Goal: Communication & Community: Answer question/provide support

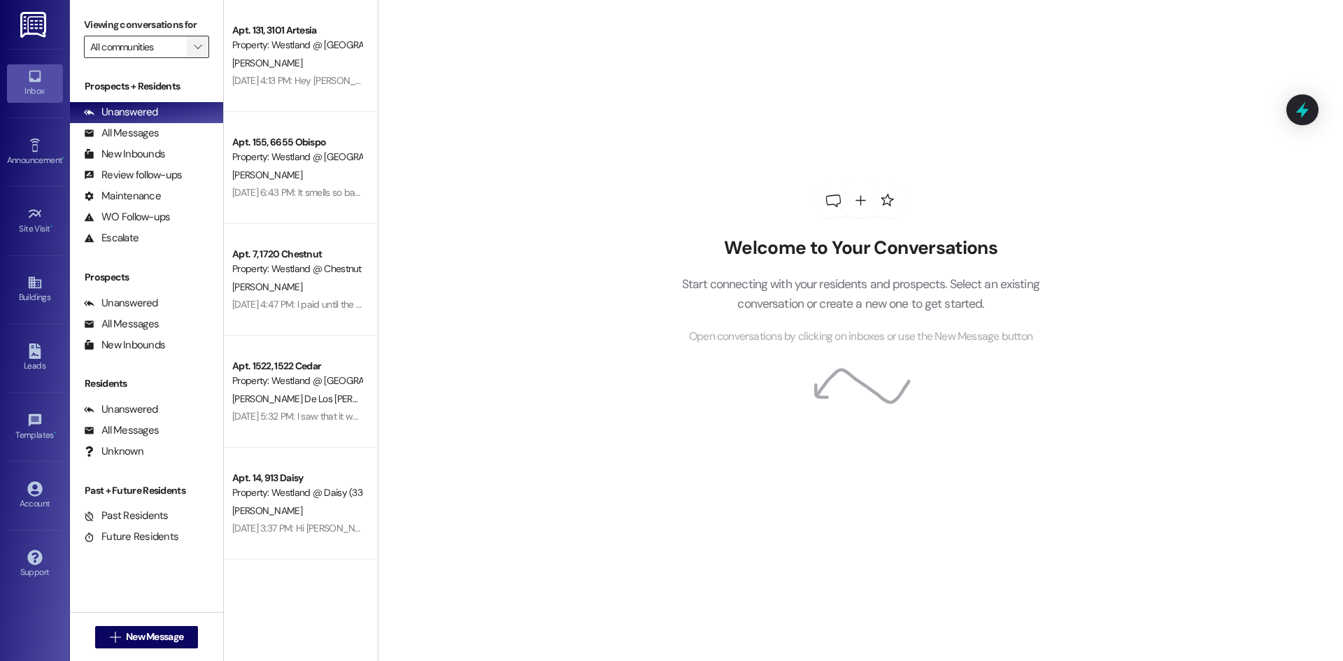
click at [192, 50] on span "" at bounding box center [197, 47] width 13 height 22
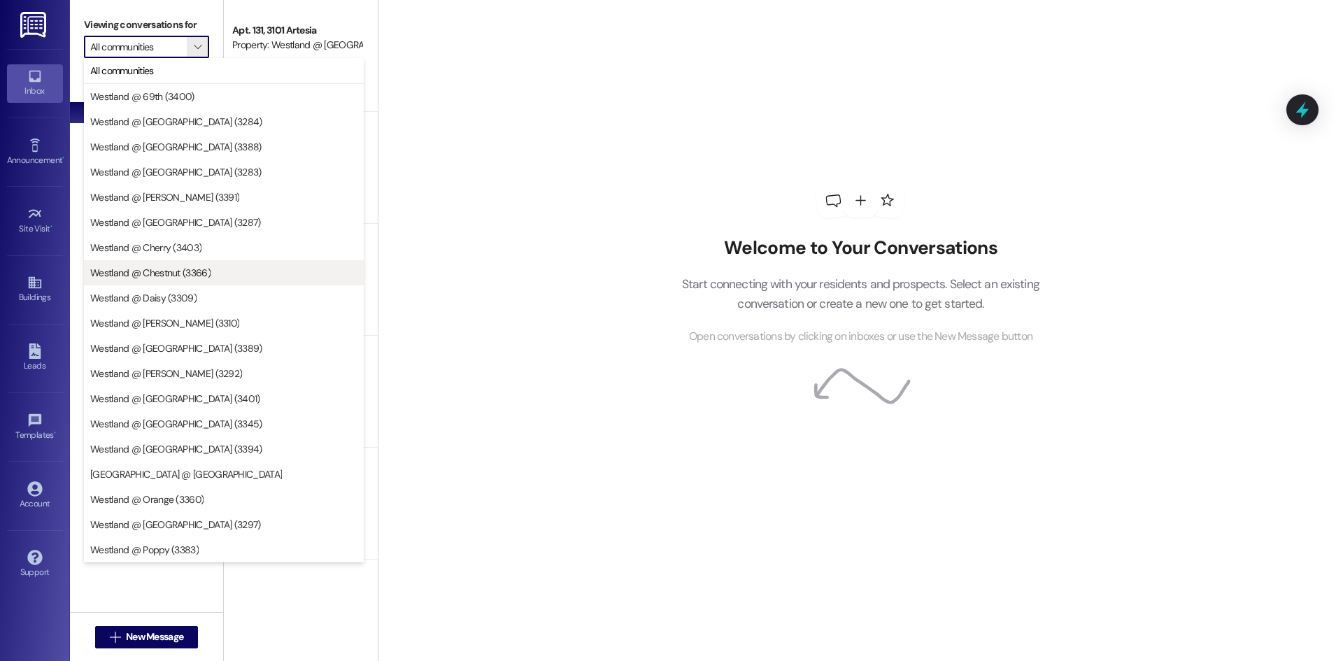
click at [183, 276] on span "Westland @ Chestnut (3366)" at bounding box center [150, 273] width 120 height 14
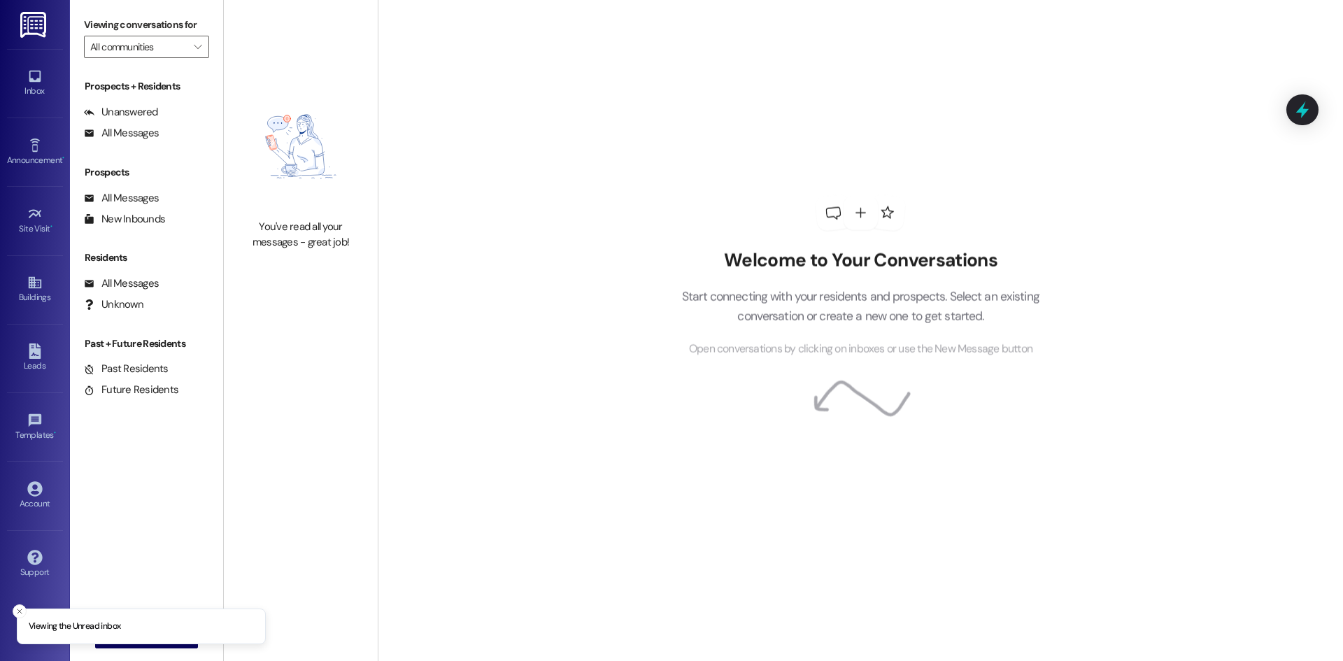
type input "Westland @ Chestnut (3366)"
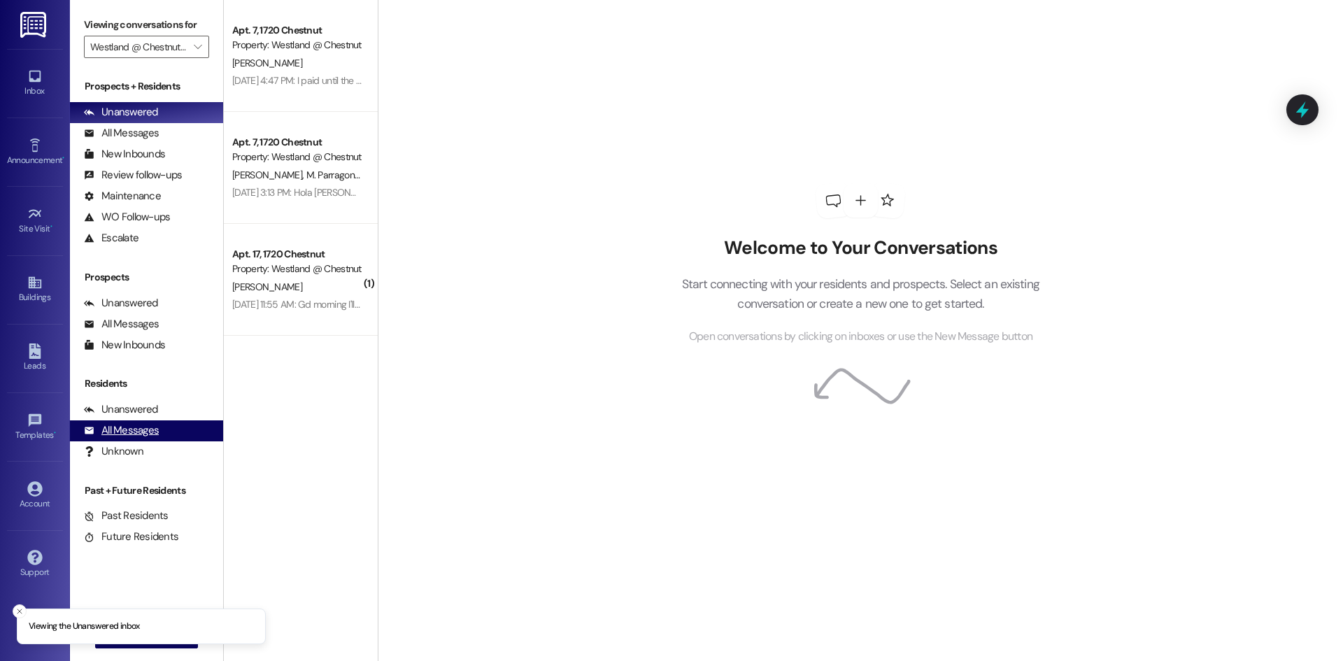
click at [136, 434] on div "All Messages" at bounding box center [121, 430] width 75 height 15
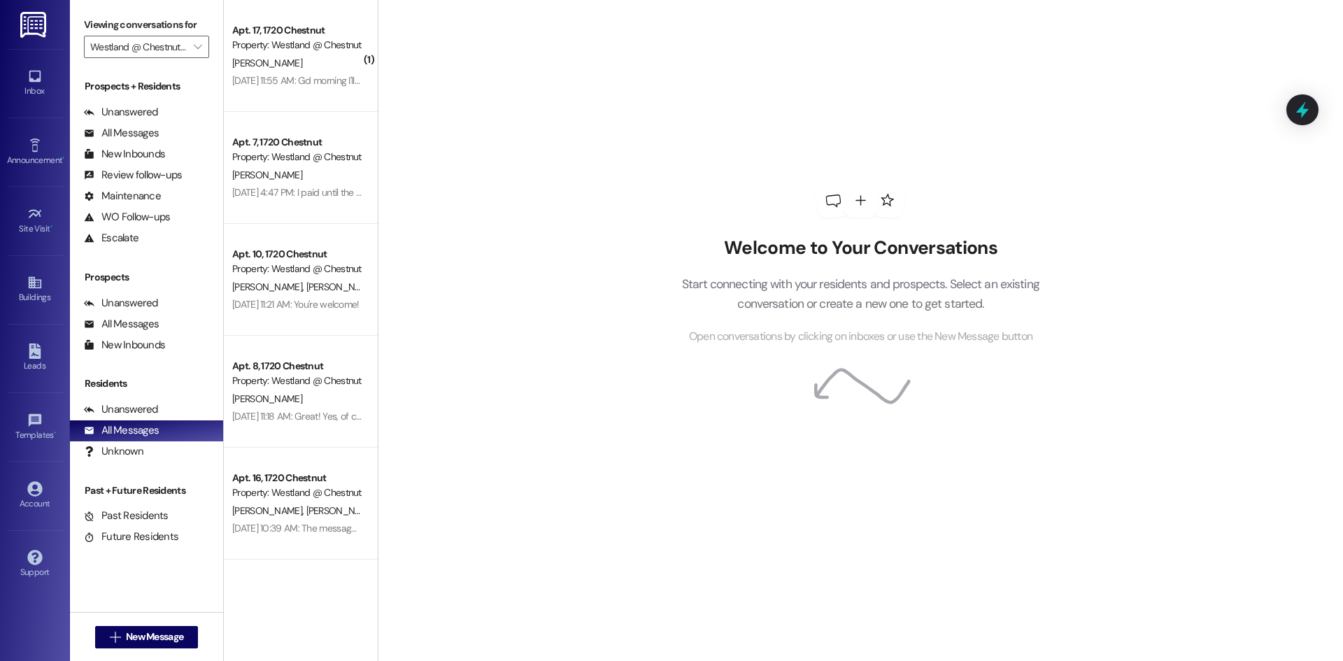
scroll to position [25, 0]
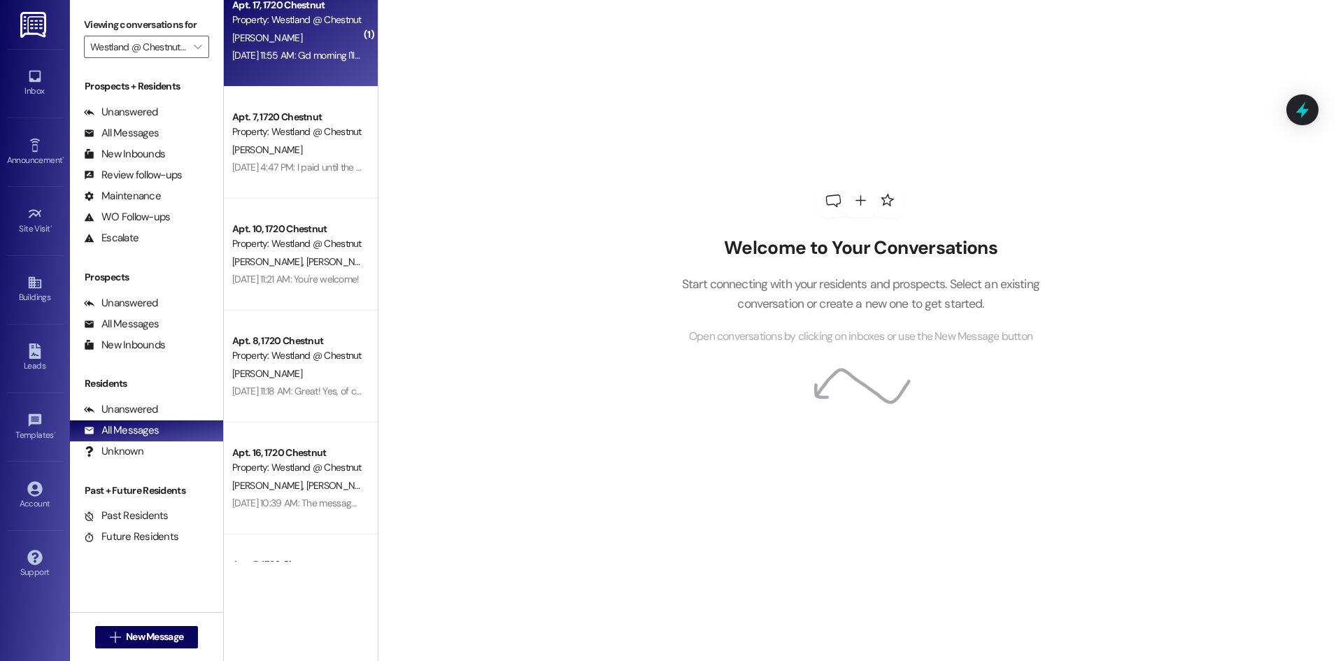
click at [304, 51] on div "[DATE] 11:55 AM: Gd morning I'll bring it to you [DATE]. I thought you forgot a…" at bounding box center [445, 55] width 426 height 13
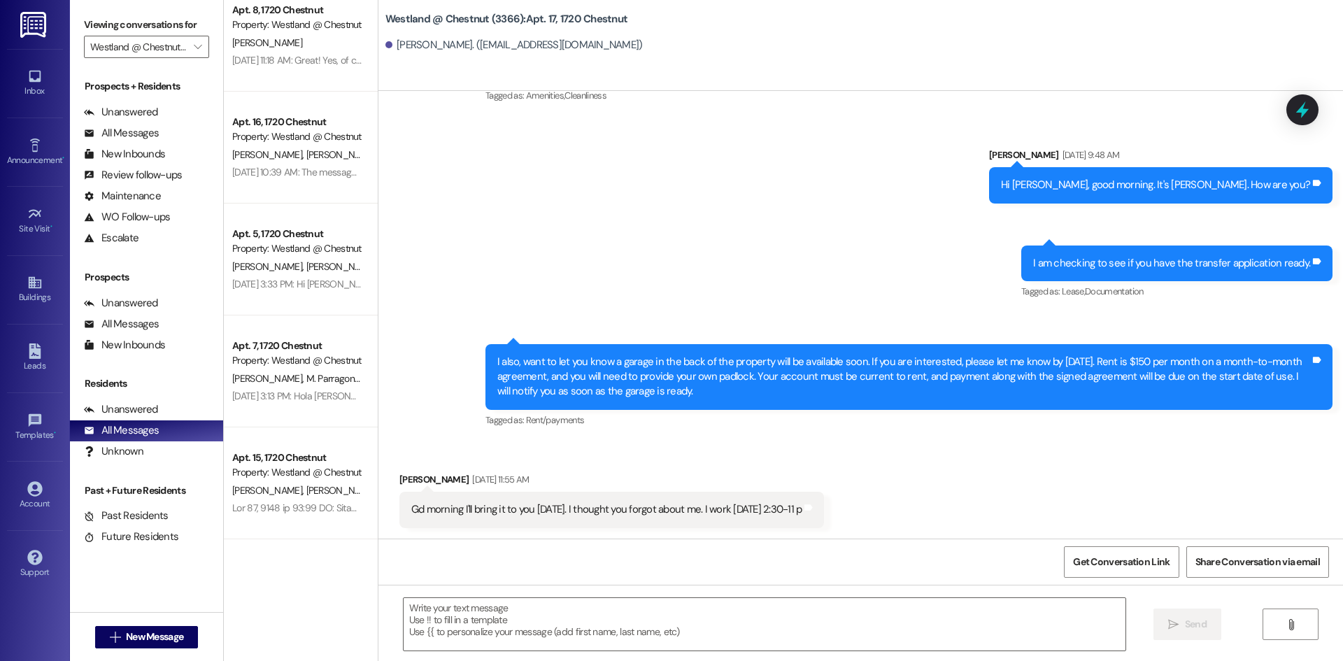
scroll to position [428, 0]
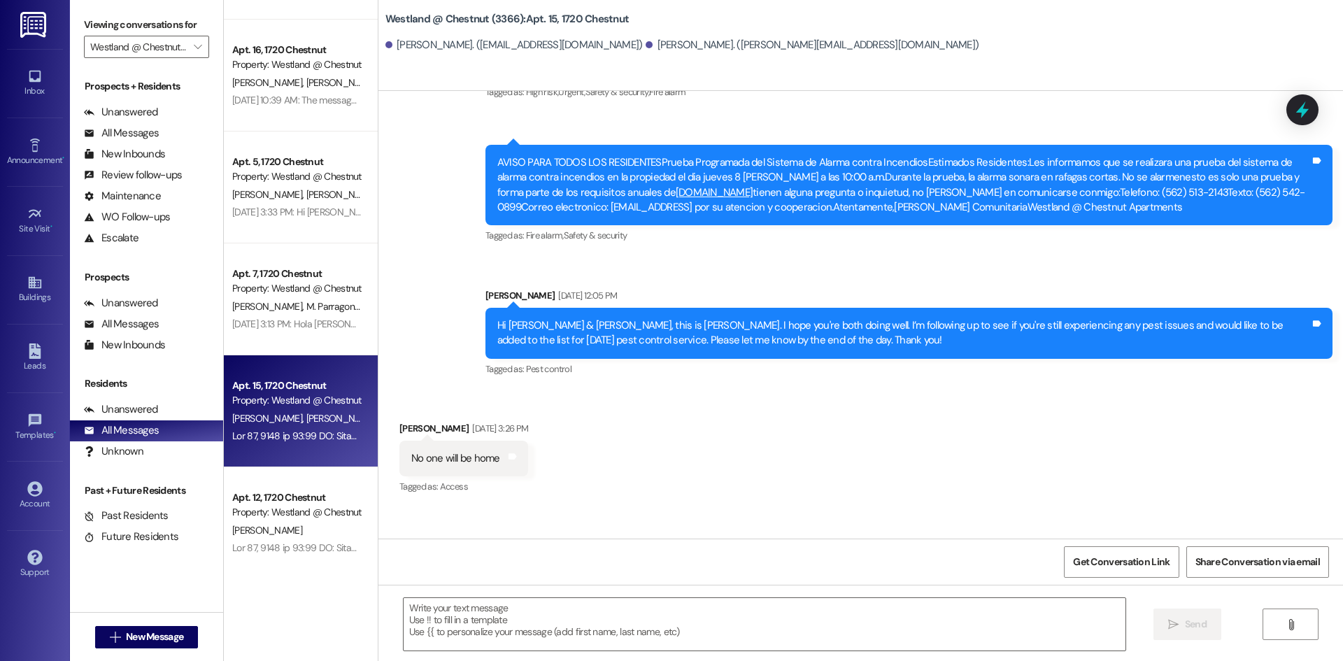
scroll to position [14983, 0]
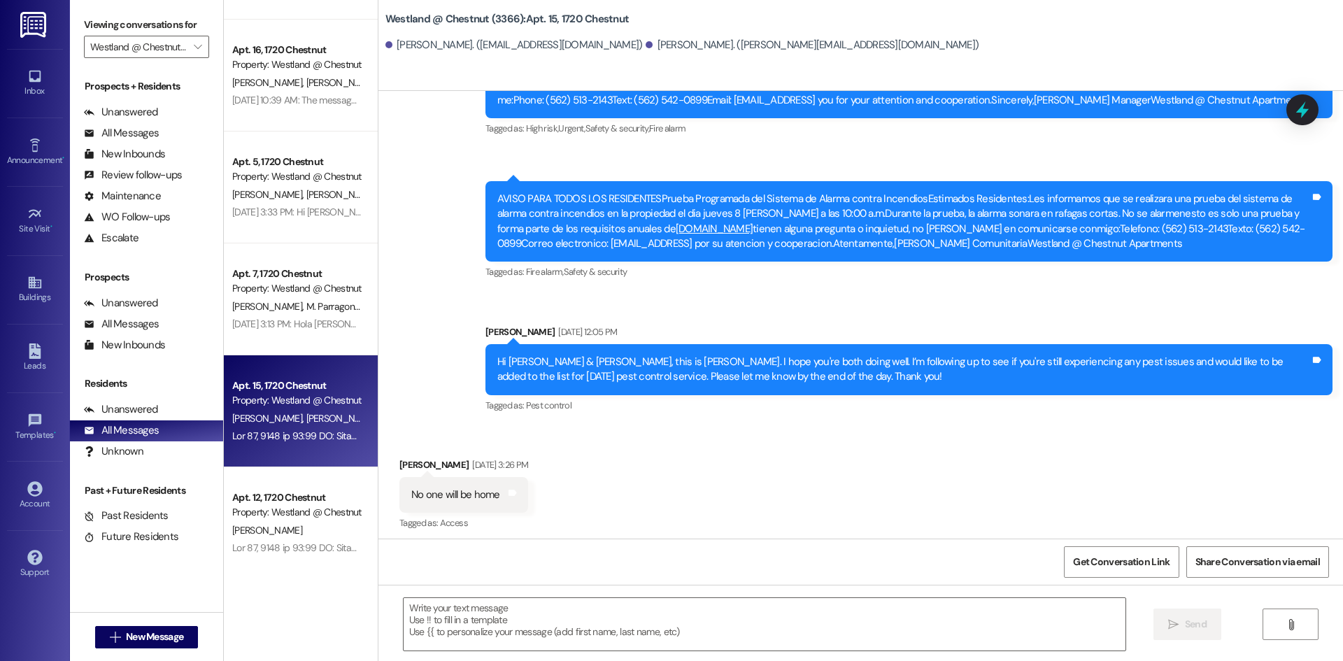
drag, startPoint x: 469, startPoint y: 252, endPoint x: 690, endPoint y: 473, distance: 313.1
click at [697, 513] on div "WO Opened request: Replace Bro... [DATE] 5:00 PM Status : Work Completed Priori…" at bounding box center [860, 315] width 965 height 448
drag, startPoint x: 679, startPoint y: 417, endPoint x: 609, endPoint y: 397, distance: 72.8
click at [612, 426] on div "Received via SMS [PERSON_NAME] [DATE] 3:26 PM No one will be home Tags and note…" at bounding box center [860, 485] width 965 height 118
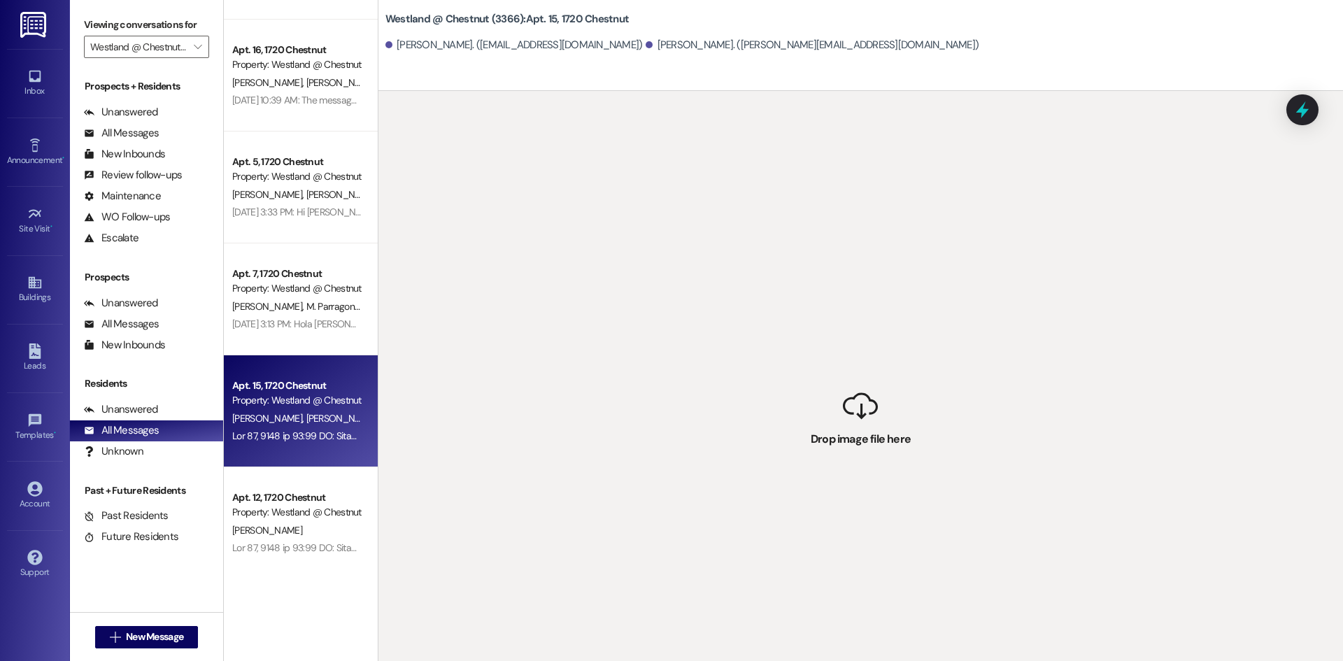
click at [301, 414] on div "[PERSON_NAME] [PERSON_NAME]" at bounding box center [297, 418] width 132 height 17
click at [301, 413] on div "[PERSON_NAME] [PERSON_NAME]" at bounding box center [297, 418] width 132 height 17
click at [267, 416] on span "[PERSON_NAME]" at bounding box center [269, 418] width 74 height 13
drag, startPoint x: 268, startPoint y: 415, endPoint x: 276, endPoint y: 399, distance: 17.8
click at [274, 402] on div "Apt. 15, 1720 Chestnut Property: Westland @ Chestnut (3366) [PERSON_NAME] [PERS…" at bounding box center [301, 411] width 154 height 112
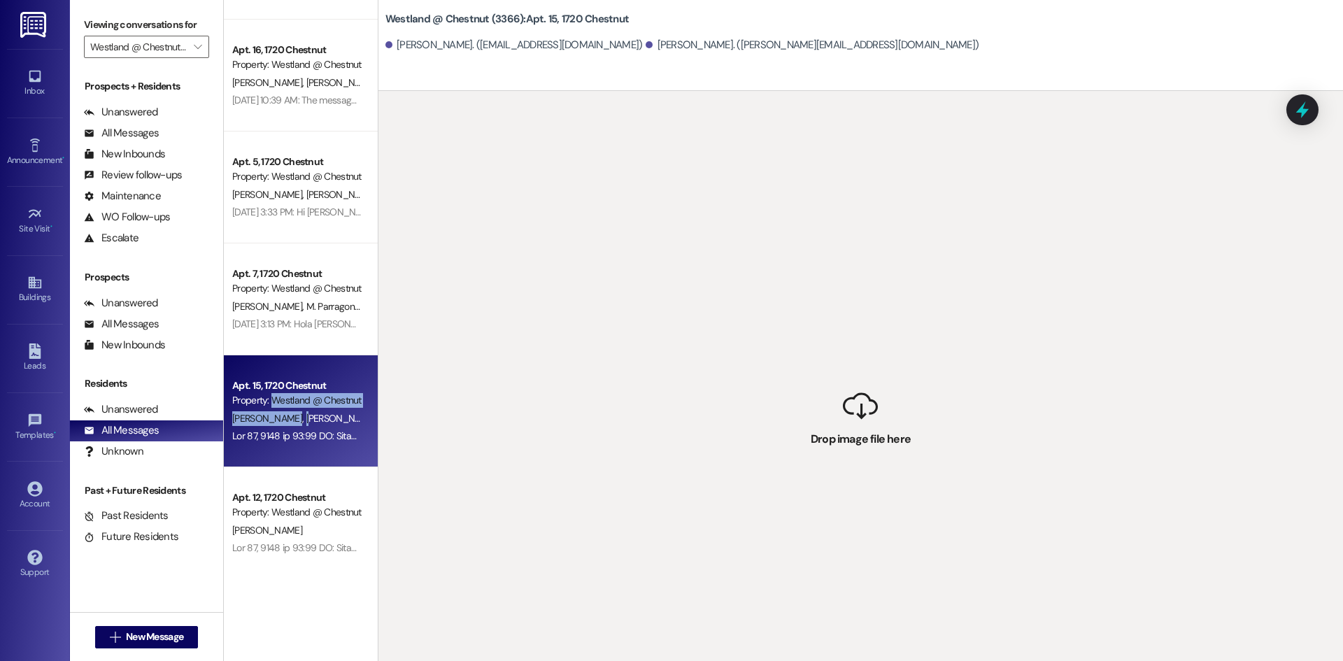
click at [280, 404] on div "Property: Westland @ Chestnut (3366)" at bounding box center [296, 400] width 129 height 15
click at [348, 411] on div "[PERSON_NAME] [PERSON_NAME]" at bounding box center [297, 418] width 132 height 17
drag, startPoint x: 325, startPoint y: 416, endPoint x: 325, endPoint y: 399, distance: 17.5
click at [325, 416] on div "[PERSON_NAME] [PERSON_NAME]" at bounding box center [297, 418] width 132 height 17
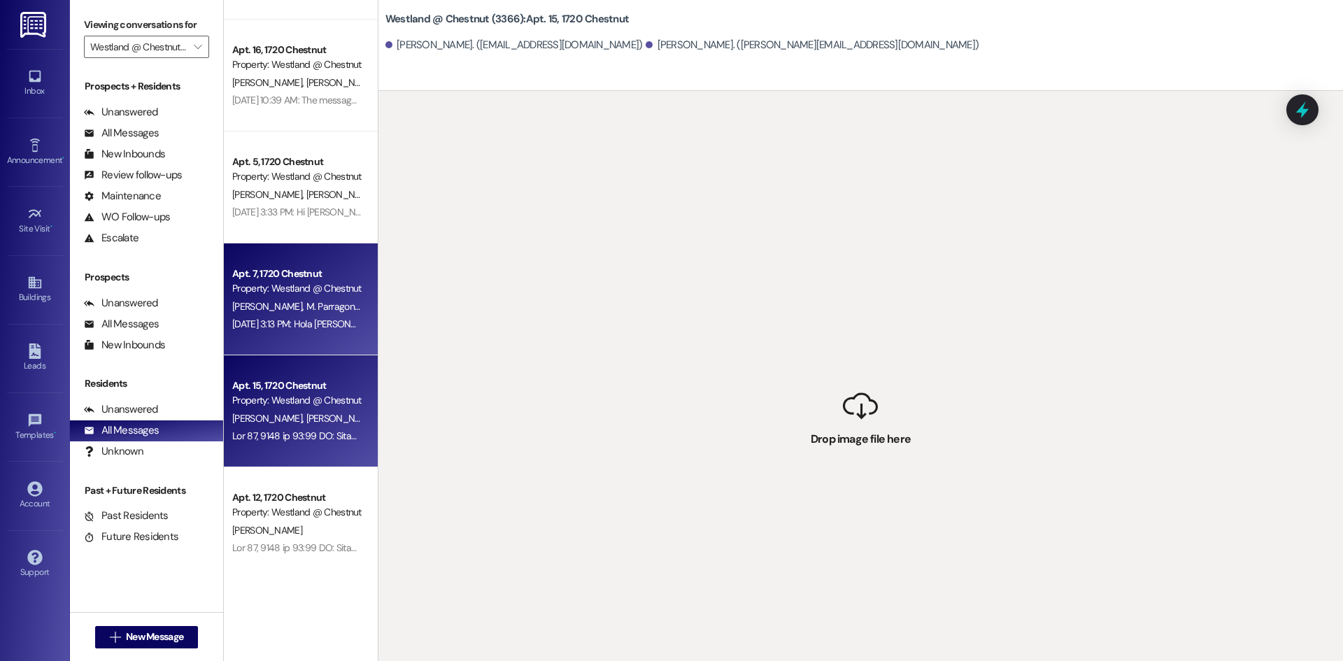
click at [285, 322] on div "[DATE] 3:13 PM: Hola [PERSON_NAME] soy [PERSON_NAME] cuanto tenemos que pagar p…" at bounding box center [501, 324] width 538 height 13
click at [289, 398] on div "Property: Westland @ Chestnut (3366)" at bounding box center [296, 400] width 129 height 15
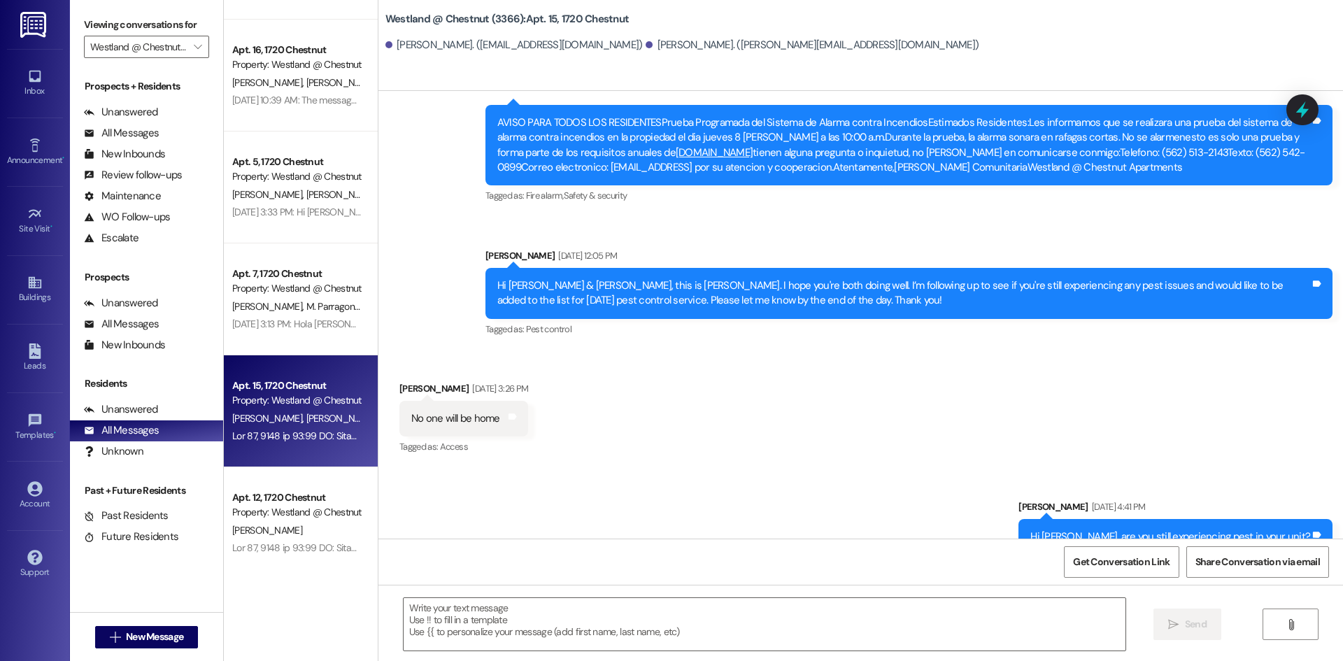
scroll to position [15111, 0]
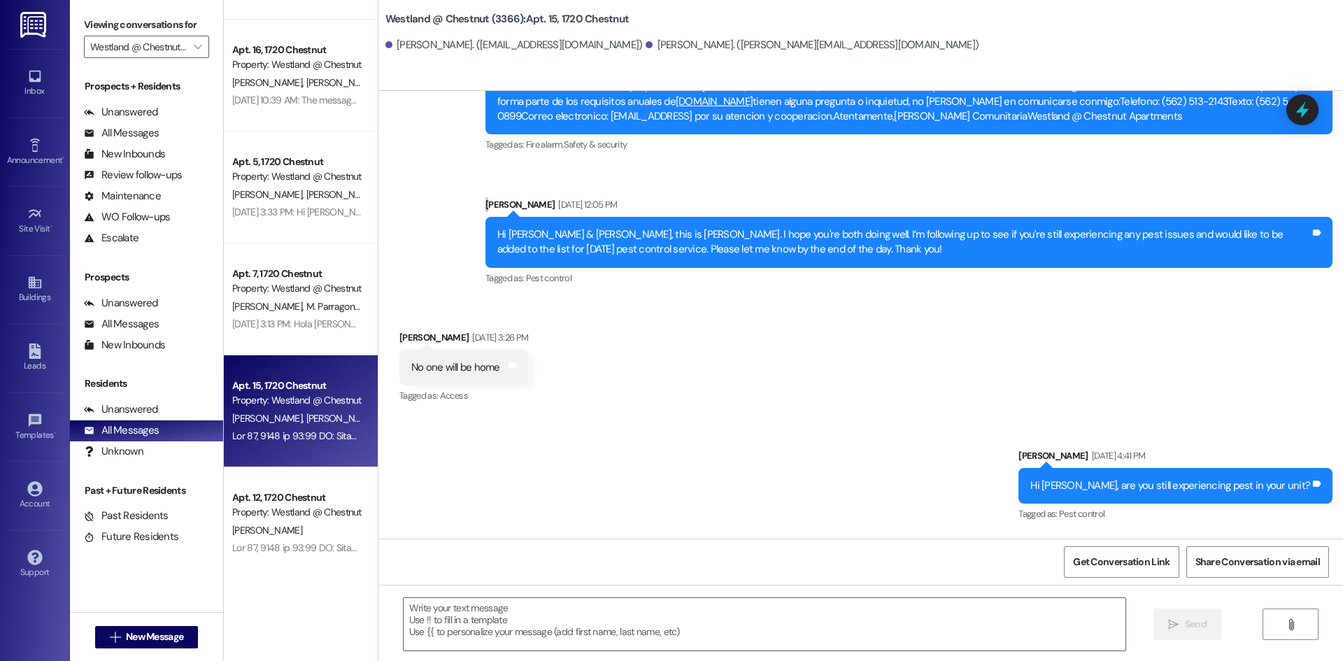
drag, startPoint x: 472, startPoint y: 132, endPoint x: 483, endPoint y: 144, distance: 16.4
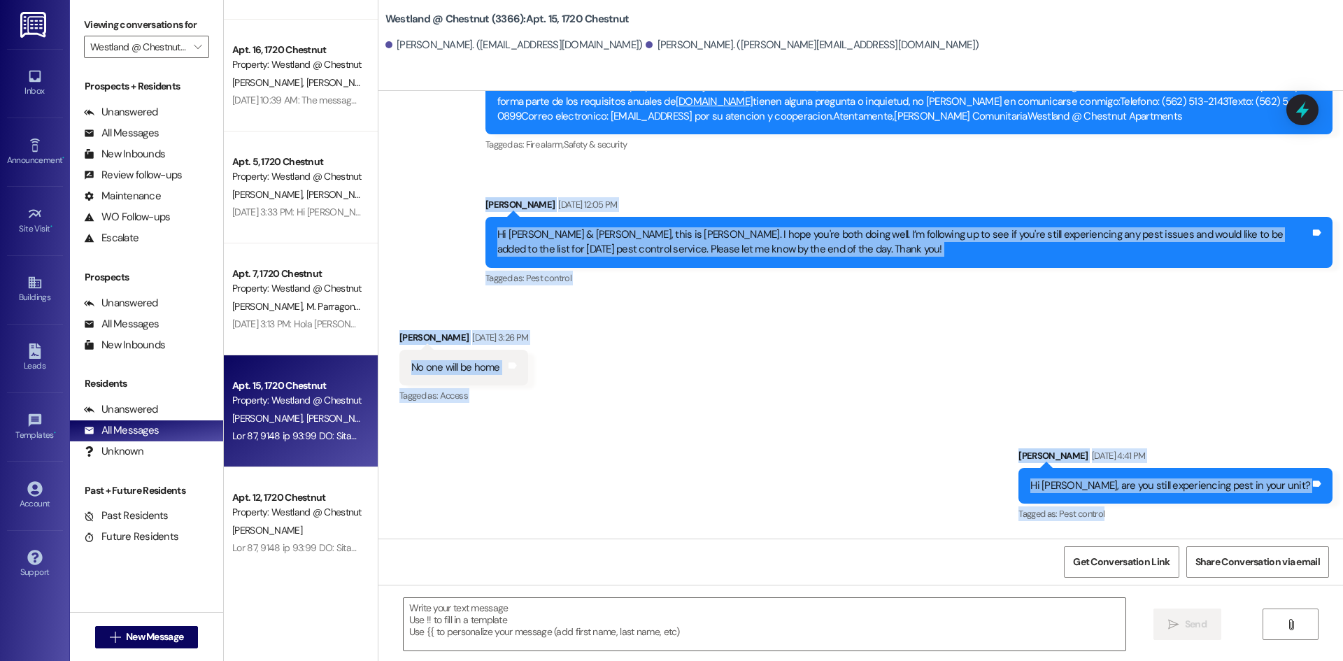
drag, startPoint x: 476, startPoint y: 141, endPoint x: 1184, endPoint y: 455, distance: 773.6
click at [1183, 455] on div "WO Opened request: Replace Bro... [DATE] 5:00 PM Status : Work Completed Priori…" at bounding box center [860, 315] width 965 height 448
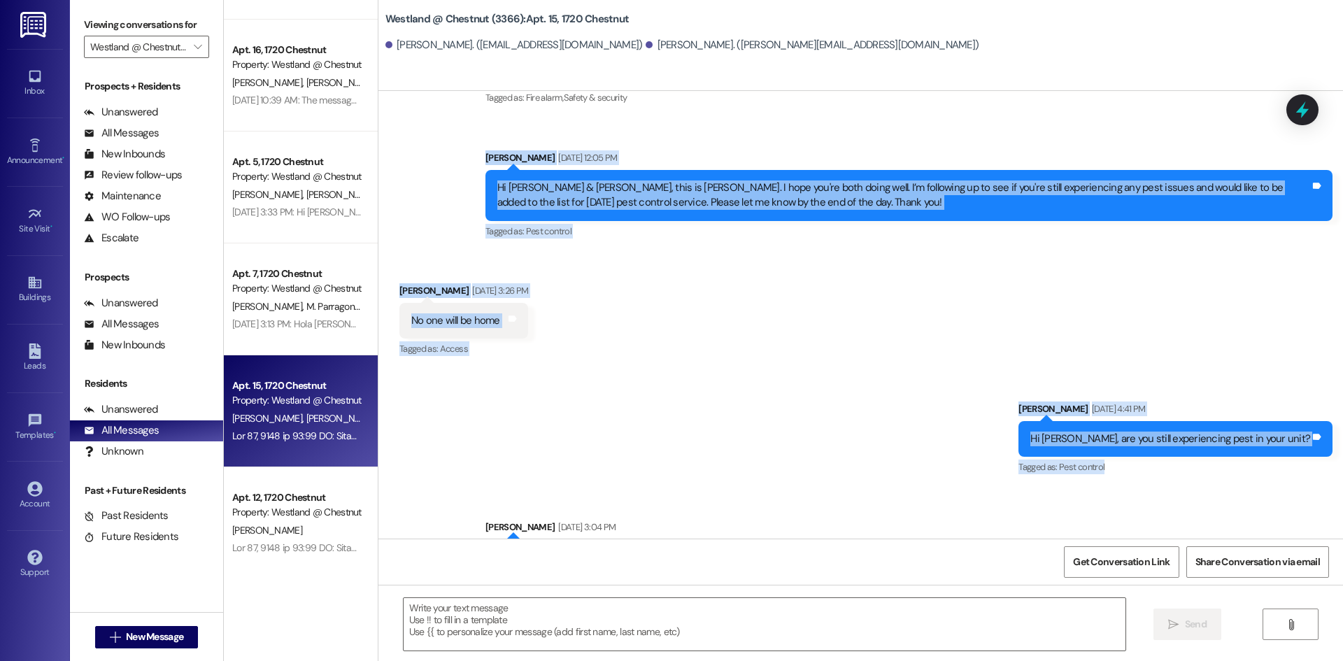
scroll to position [15161, 0]
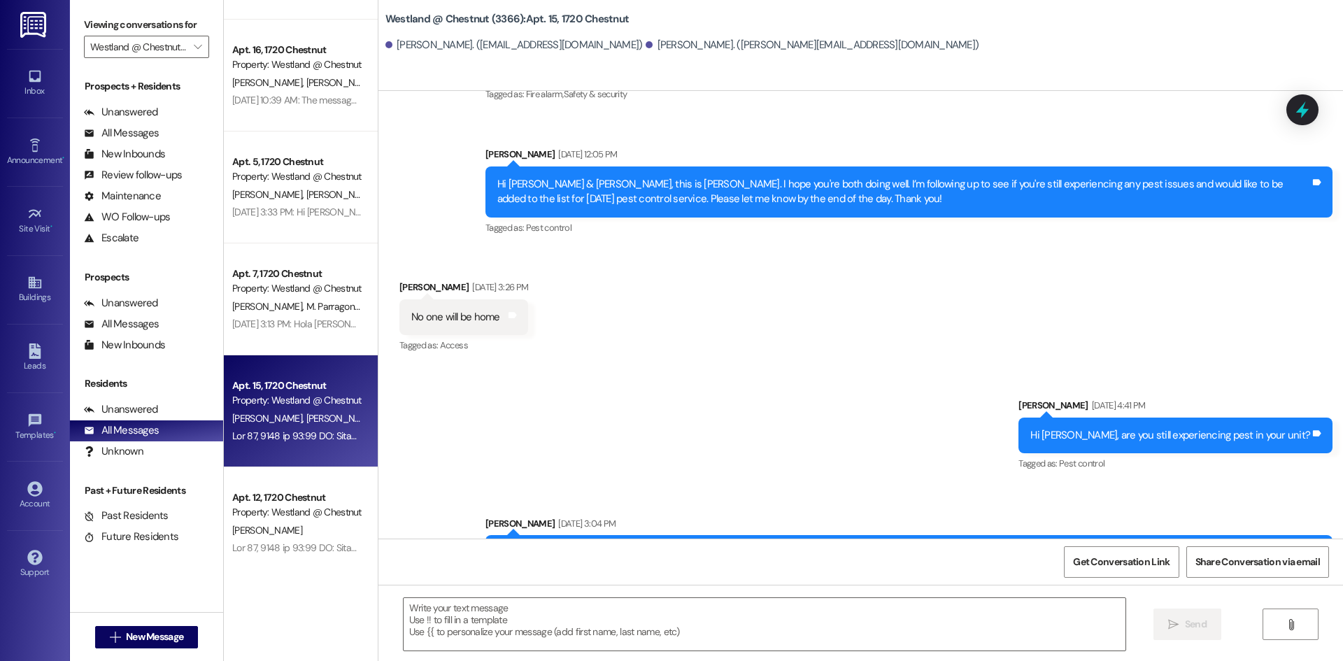
drag, startPoint x: 865, startPoint y: 308, endPoint x: 738, endPoint y: 272, distance: 131.5
click at [752, 283] on div "WO Opened request: Replace Bro... [DATE] 5:00 PM Status : Work Completed Priori…" at bounding box center [860, 315] width 965 height 448
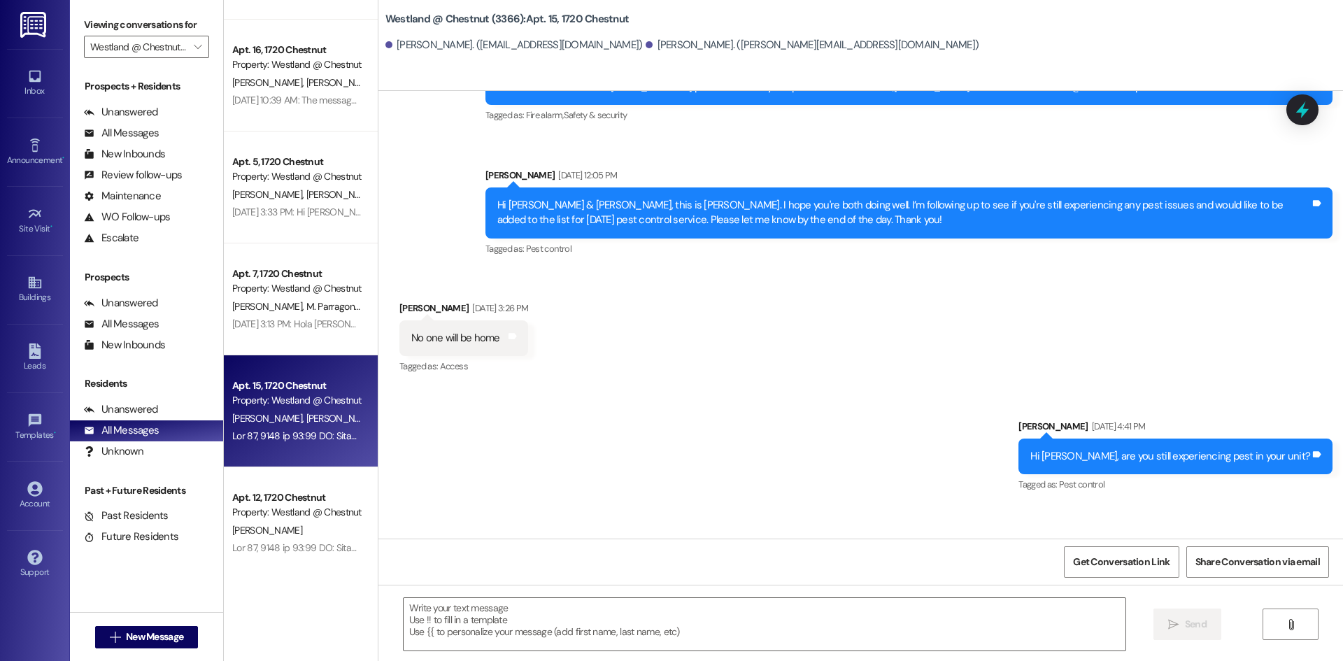
scroll to position [15136, 0]
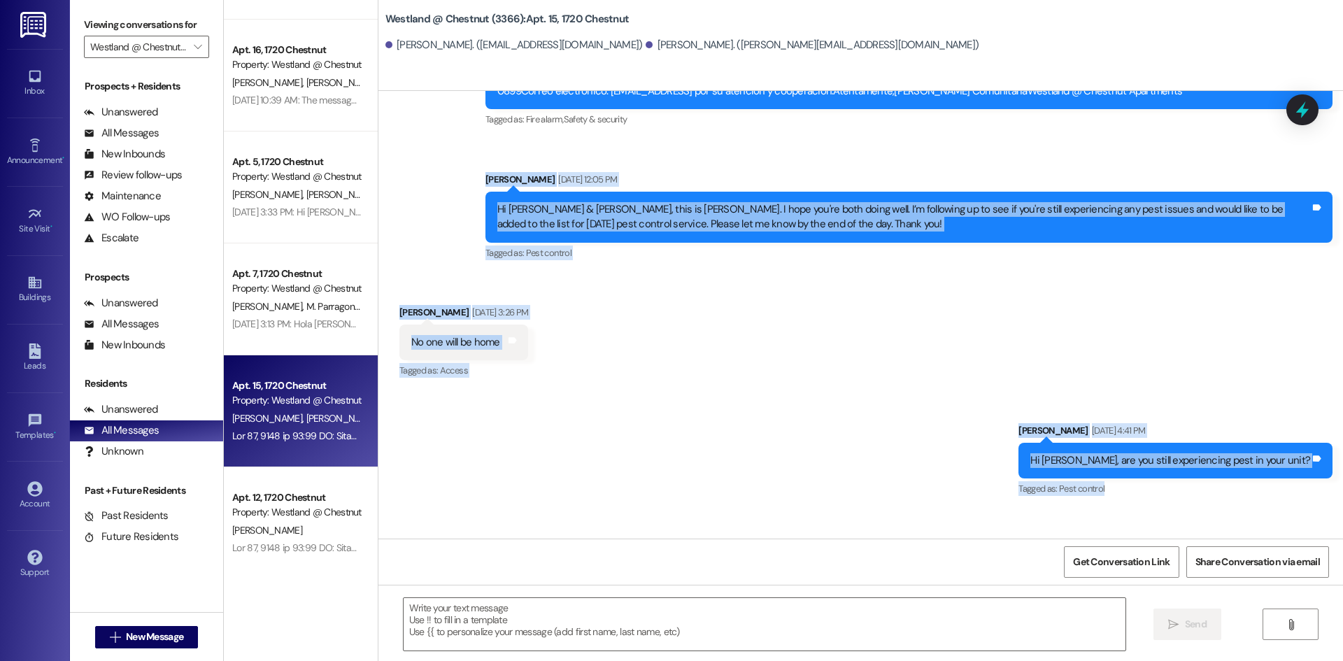
drag, startPoint x: 476, startPoint y: 117, endPoint x: 1158, endPoint y: 431, distance: 750.9
click at [1161, 431] on div "WO Opened request: Replace Bro... [DATE] 5:00 PM Status : Work Completed Priori…" at bounding box center [860, 315] width 965 height 448
copy div "[PERSON_NAME] [DATE] 12:05 PM Hi [PERSON_NAME] & [PERSON_NAME], this is [PERSON…"
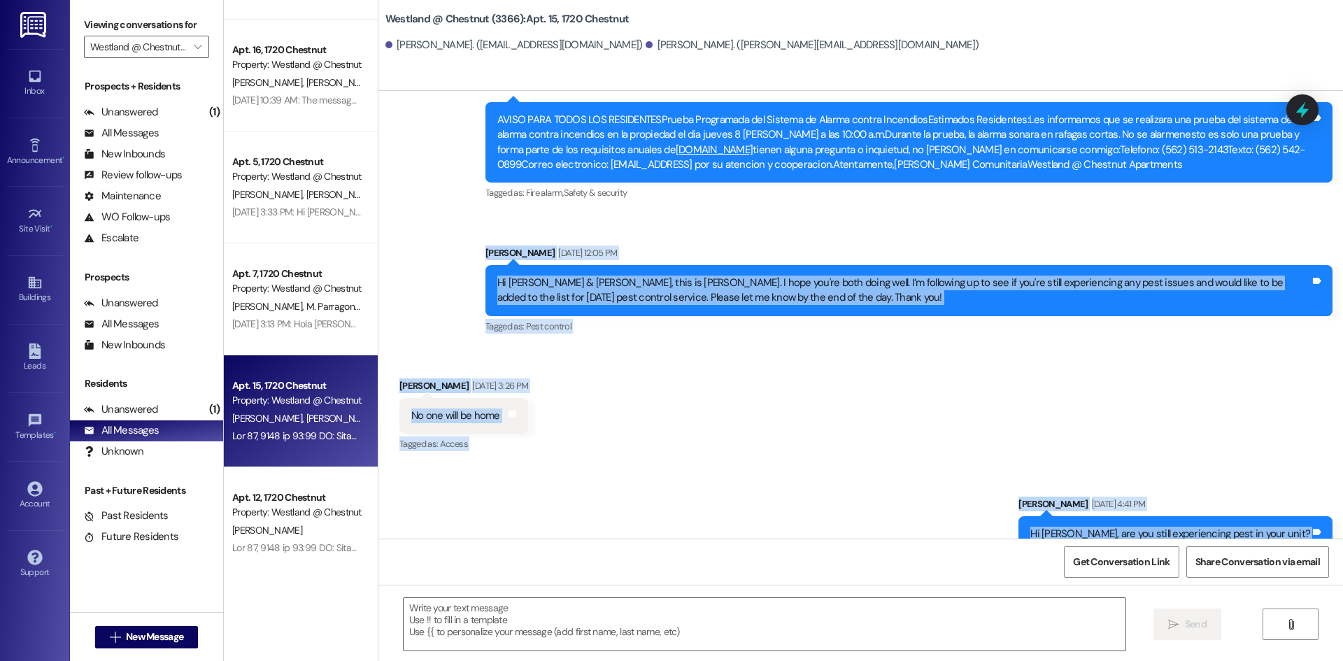
scroll to position [15035, 0]
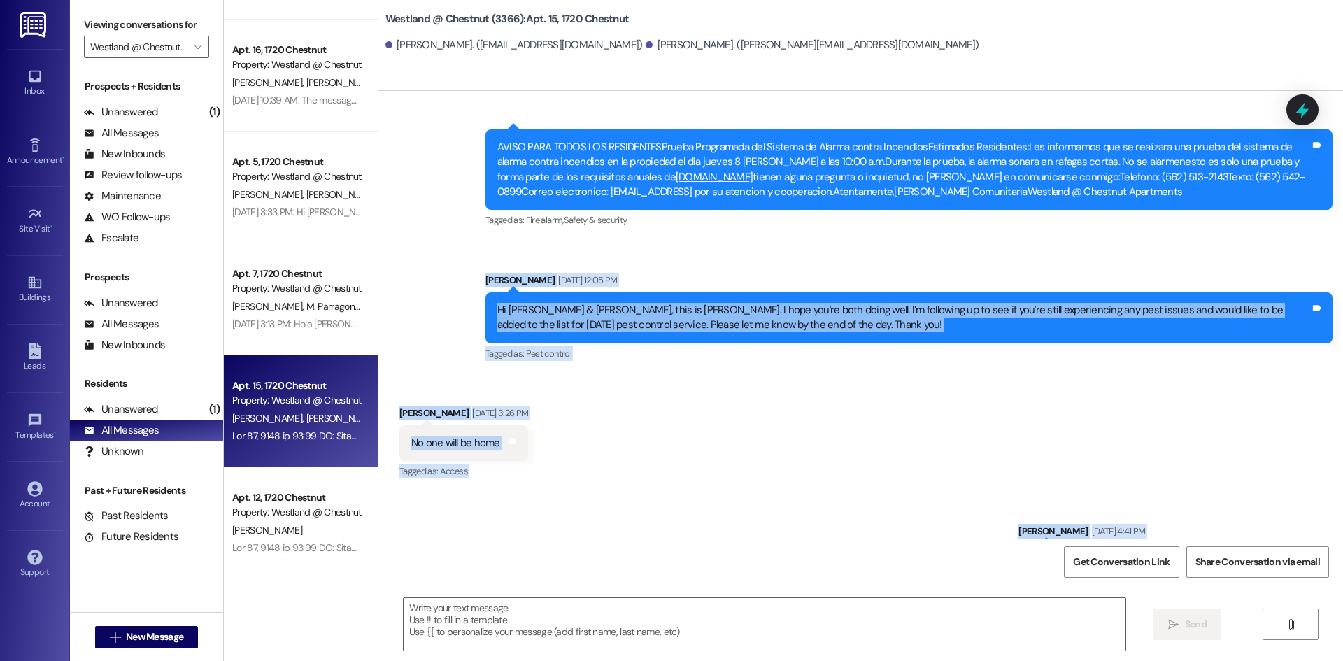
click at [1337, 513] on div "Sent via SMS [PERSON_NAME] [DATE] 4:41 PM Hi [PERSON_NAME], are you still exper…" at bounding box center [1175, 561] width 335 height 97
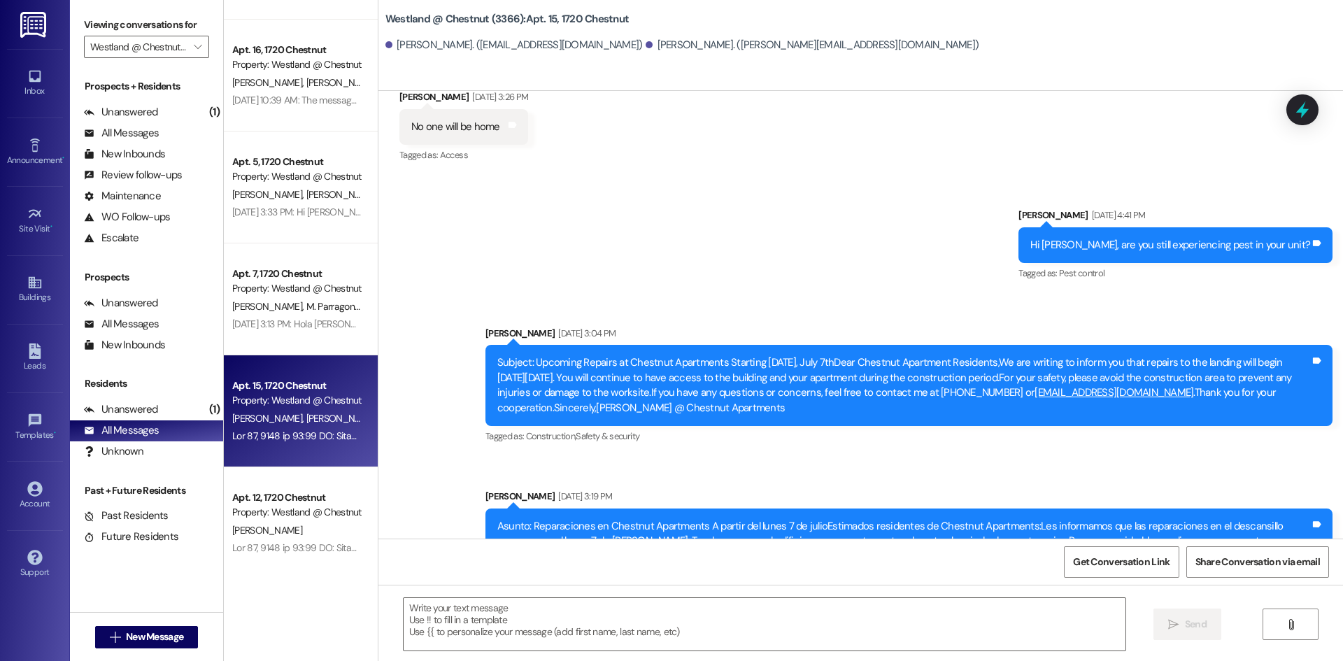
scroll to position [15366, 0]
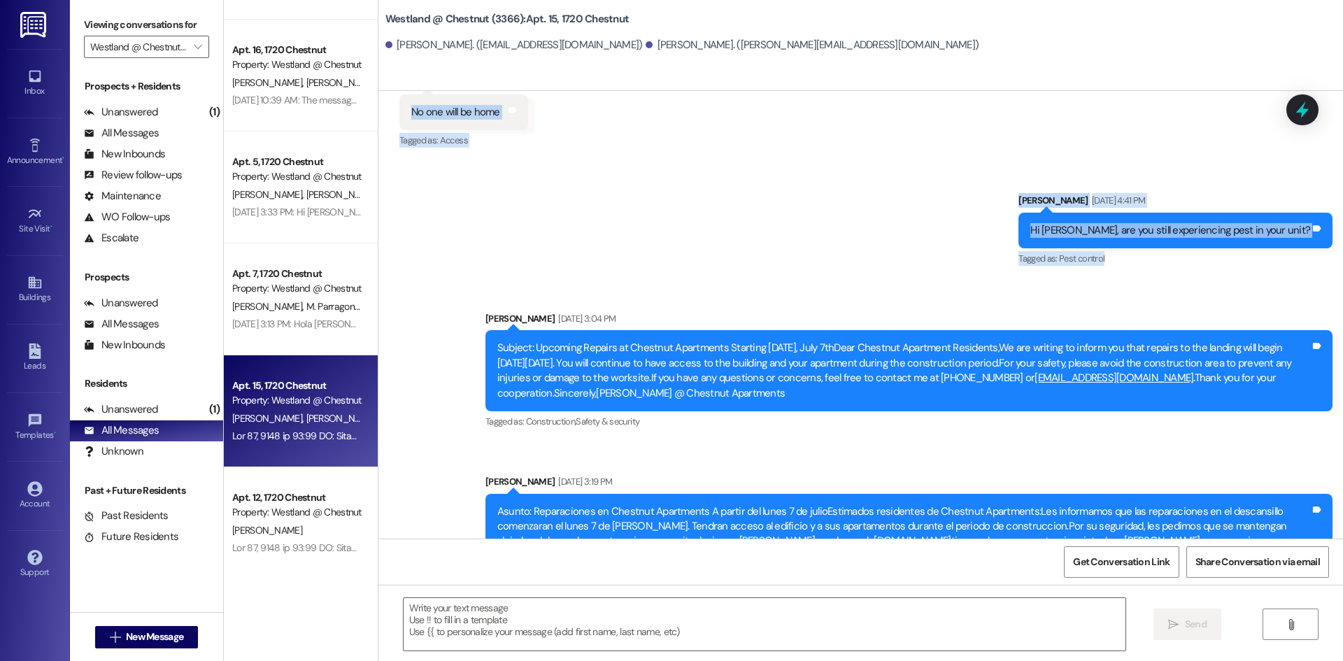
drag, startPoint x: 471, startPoint y: 214, endPoint x: 1198, endPoint y: 225, distance: 726.9
click at [1198, 225] on div "WO Opened request: Replace Bro... [DATE] 5:00 PM Status : Work Completed Priori…" at bounding box center [860, 315] width 965 height 448
copy div "[PERSON_NAME] [DATE] 12:05 PM Hi [PERSON_NAME] & [PERSON_NAME], this is [PERSON…"
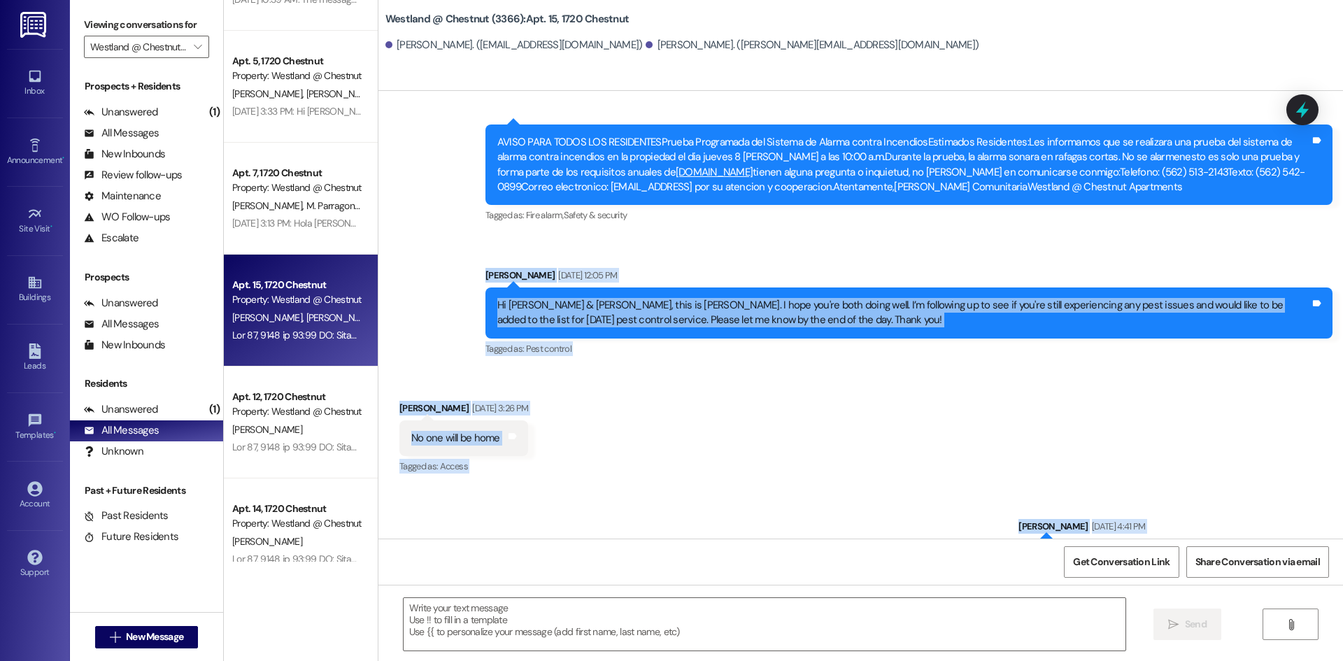
scroll to position [15034, 0]
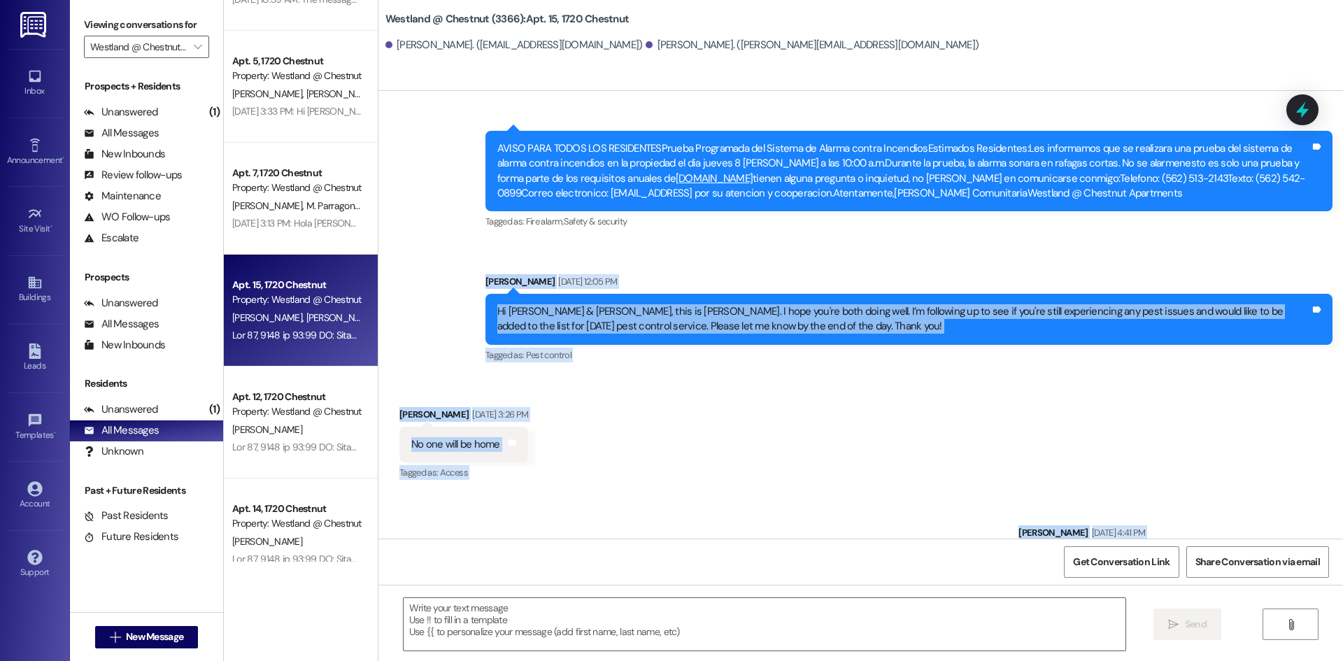
copy div "[PERSON_NAME] [DATE] 12:05 PM Hi [PERSON_NAME] & [PERSON_NAME], this is [PERSON…"
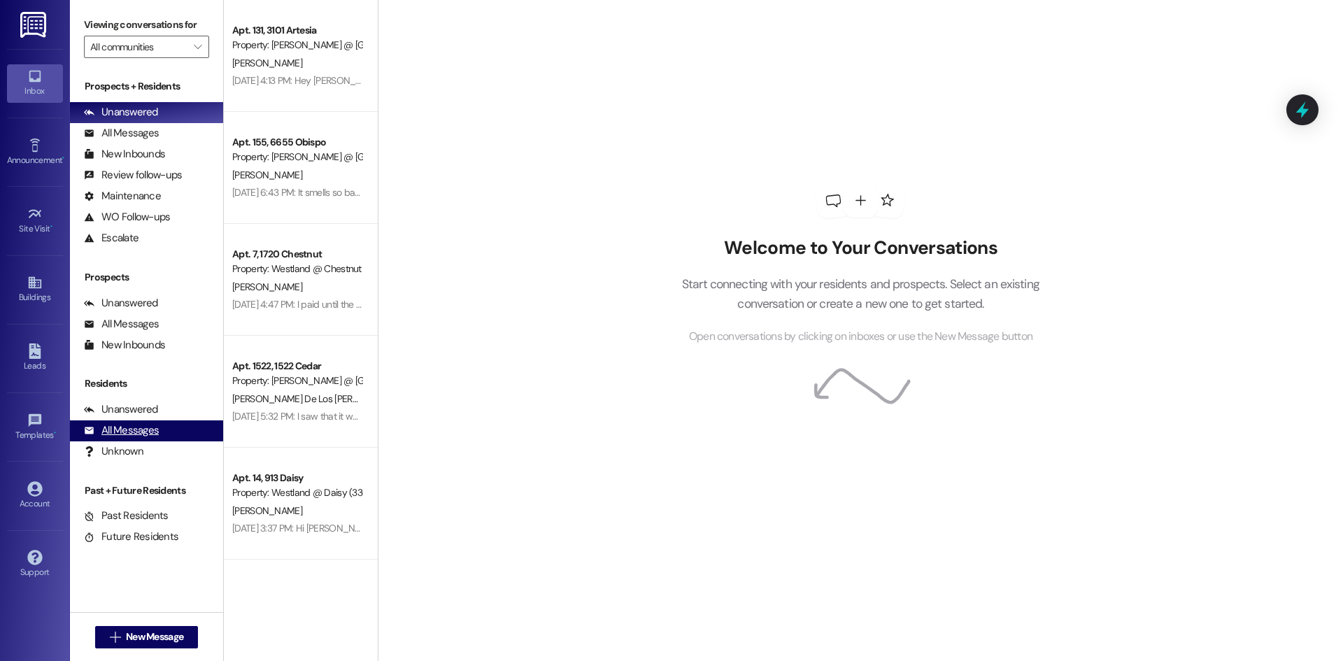
click at [128, 427] on div "All Messages" at bounding box center [121, 430] width 75 height 15
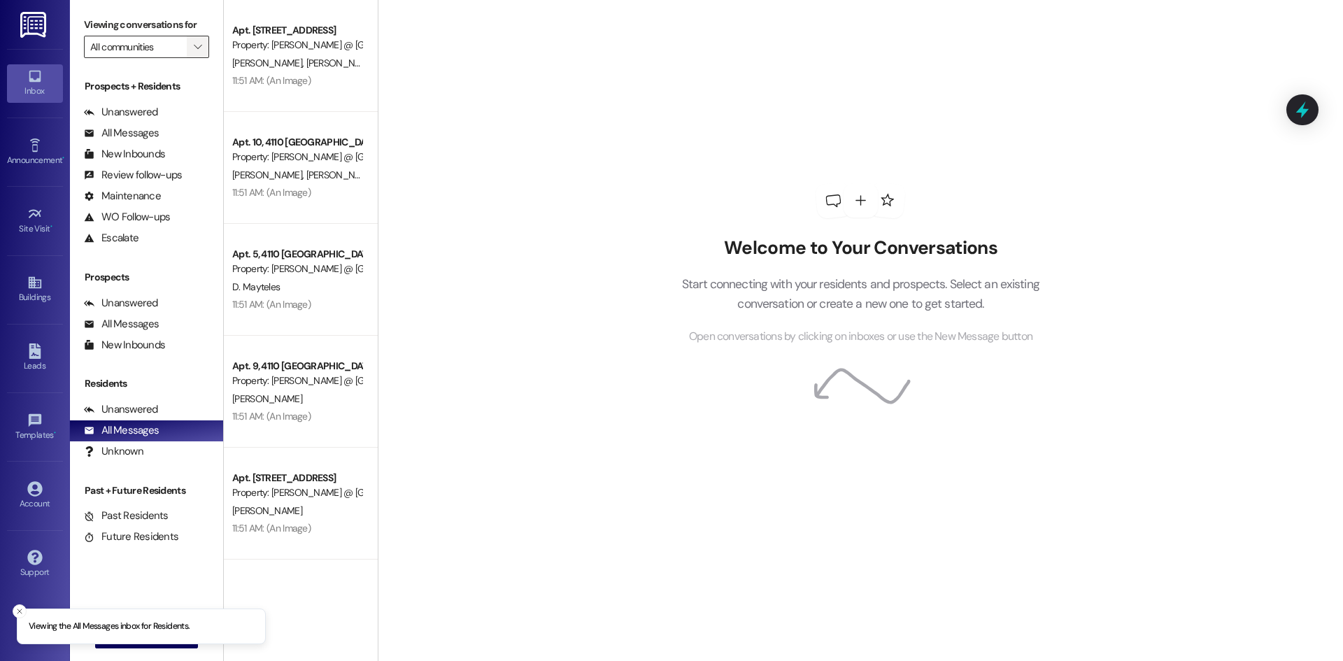
click at [202, 41] on button "" at bounding box center [198, 47] width 22 height 22
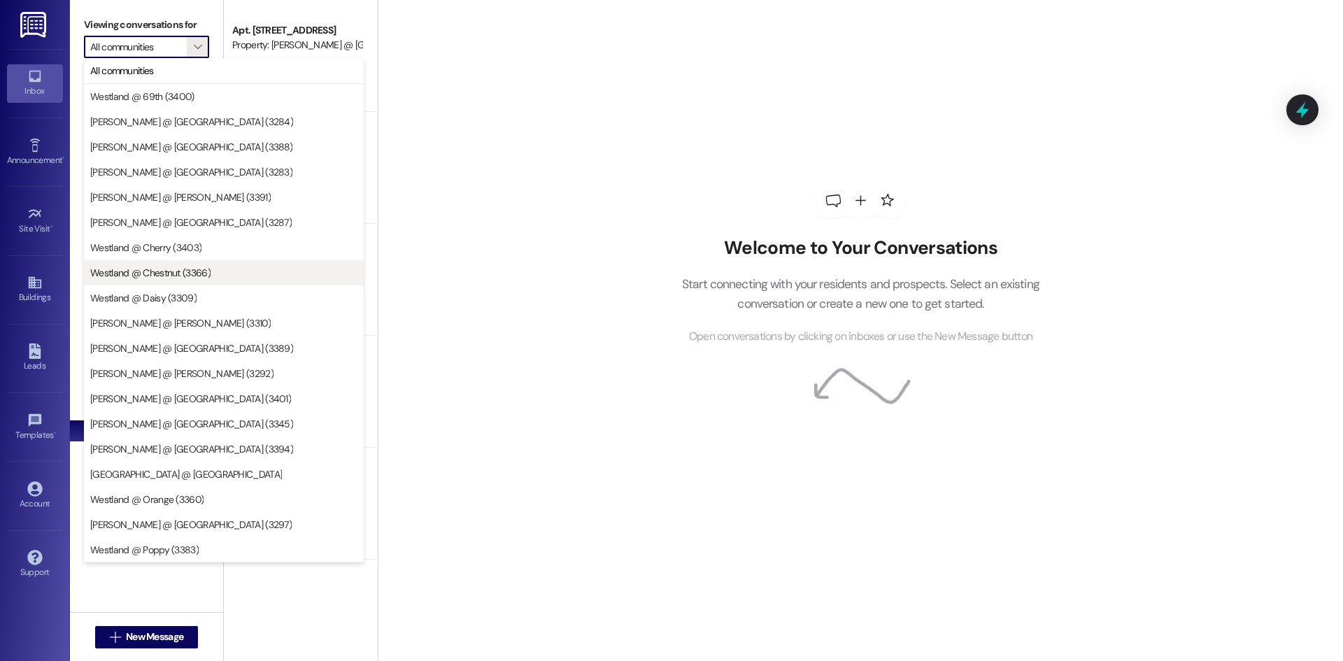
click at [178, 271] on span "Westland @ Chestnut (3366)" at bounding box center [150, 273] width 120 height 14
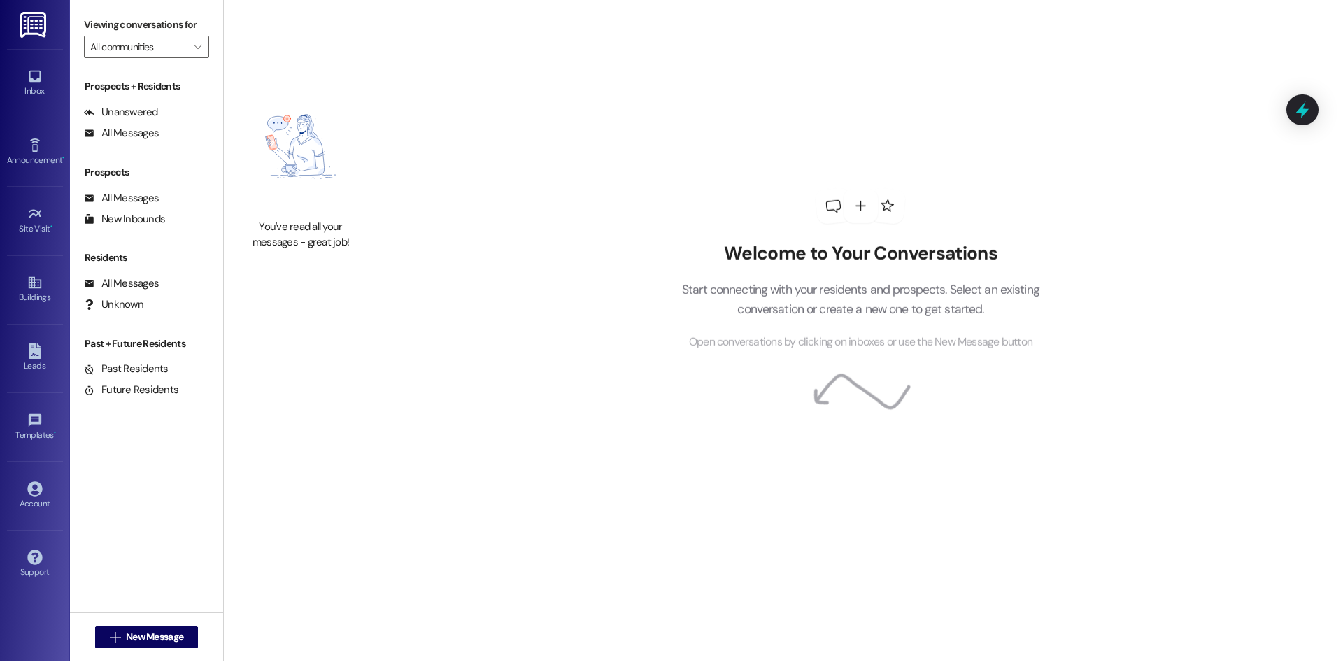
type input "Westland @ Chestnut (3366)"
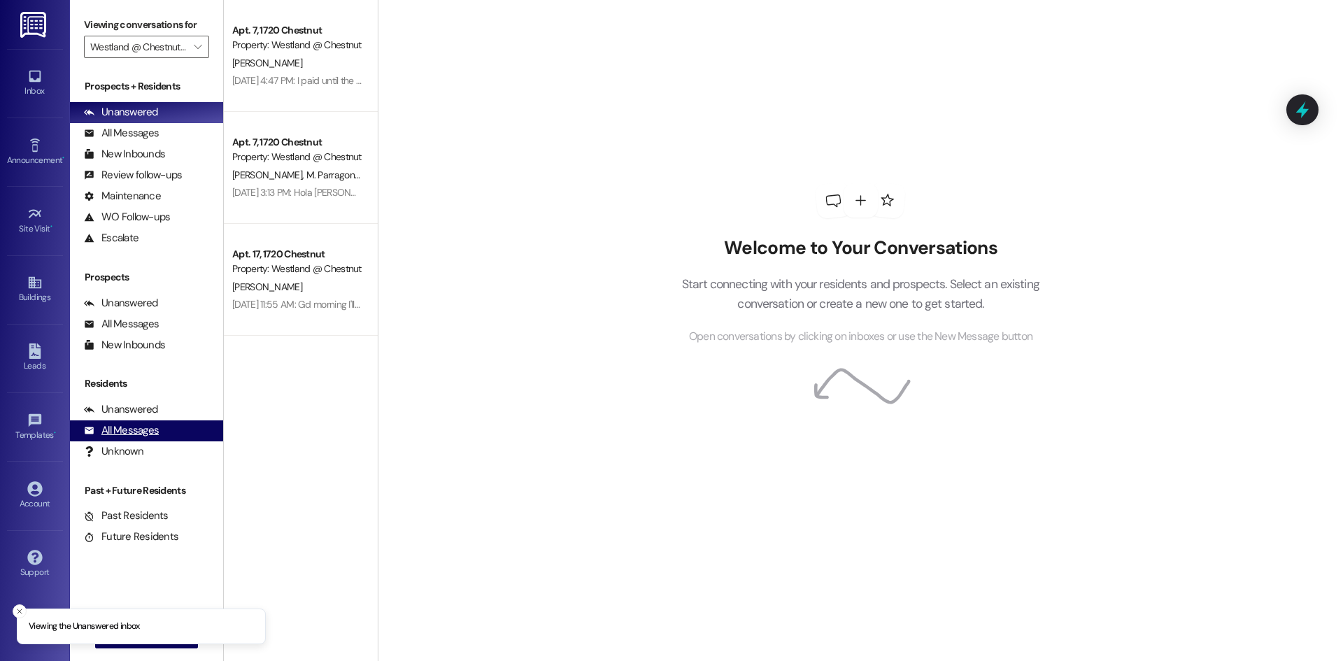
drag, startPoint x: 132, startPoint y: 437, endPoint x: 130, endPoint y: 420, distance: 16.1
click at [132, 437] on div "All Messages" at bounding box center [121, 430] width 75 height 15
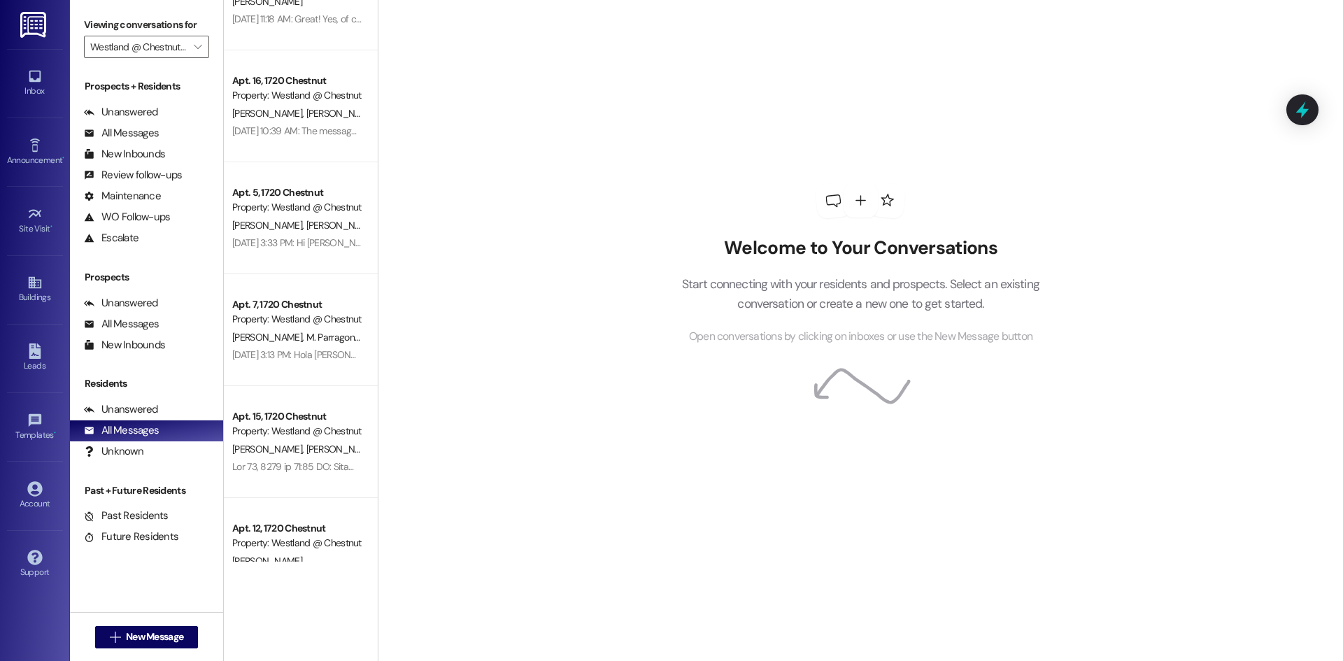
scroll to position [403, 0]
click at [288, 462] on div "Apt. 10, 1720 Chestnut Property: Westland @ Chestnut (3366) B. Catchings L. Hor…" at bounding box center [301, 281] width 154 height 562
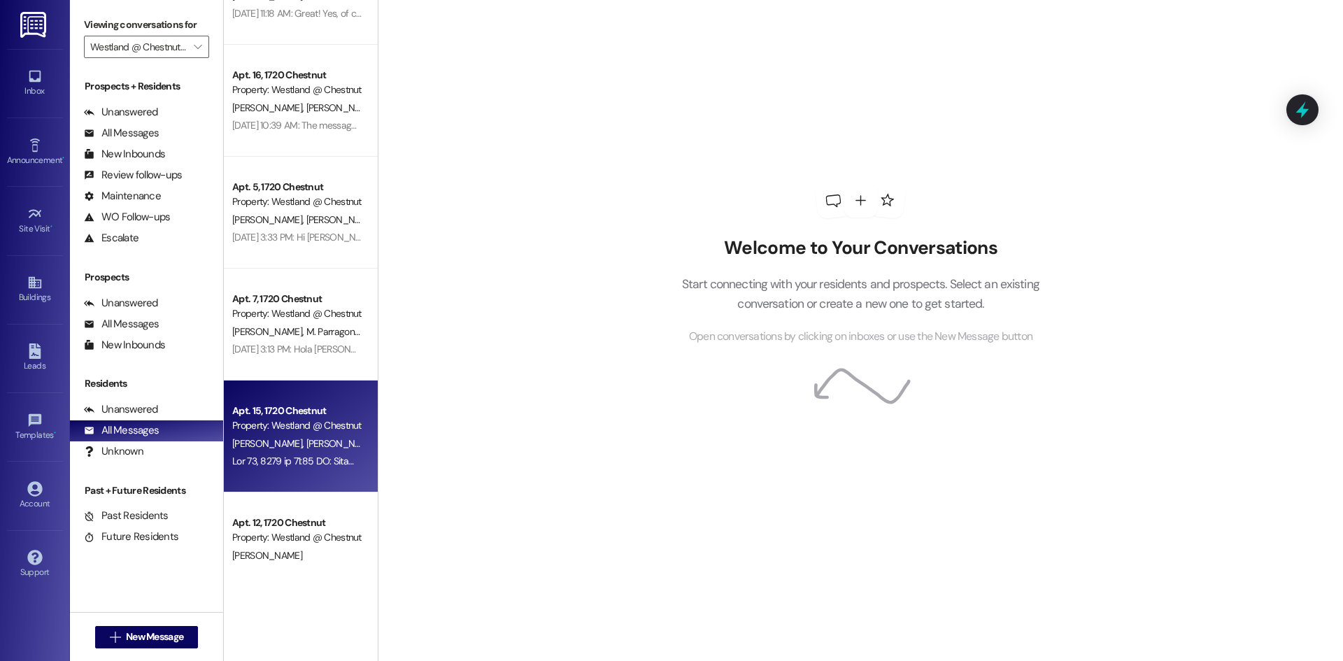
click at [281, 453] on div at bounding box center [297, 461] width 132 height 17
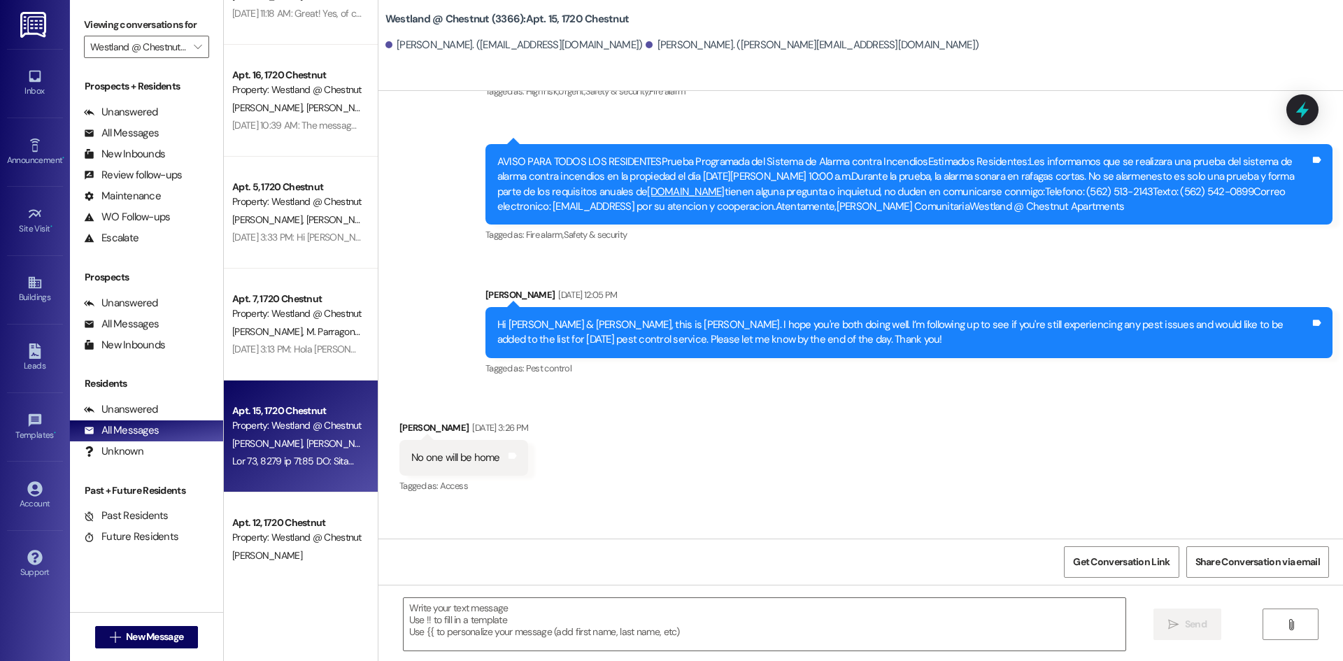
scroll to position [15036, 0]
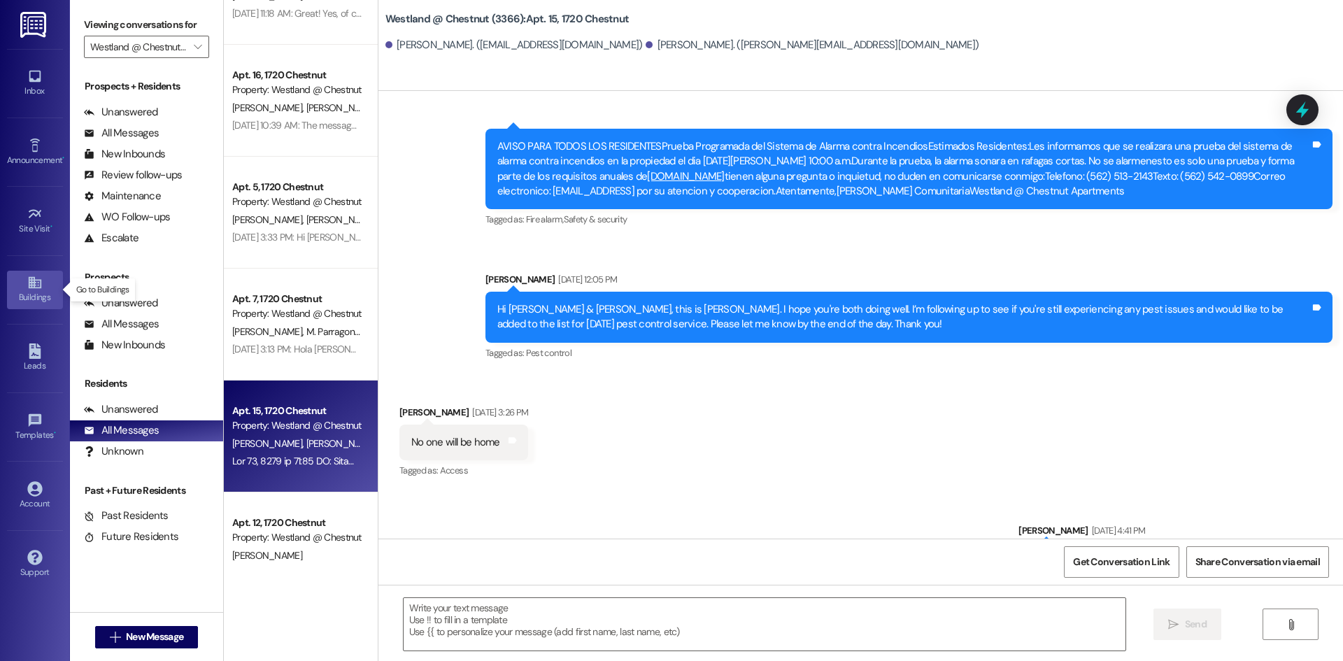
click at [36, 295] on div "Buildings" at bounding box center [35, 297] width 70 height 14
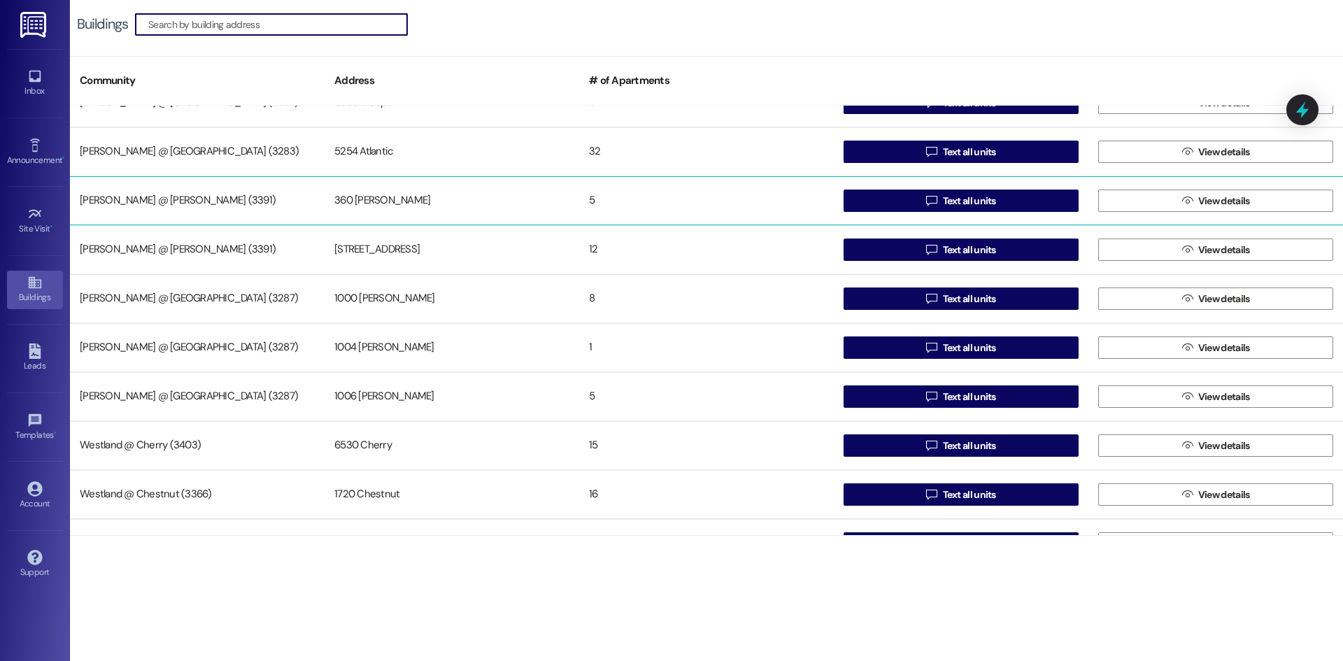
scroll to position [277, 0]
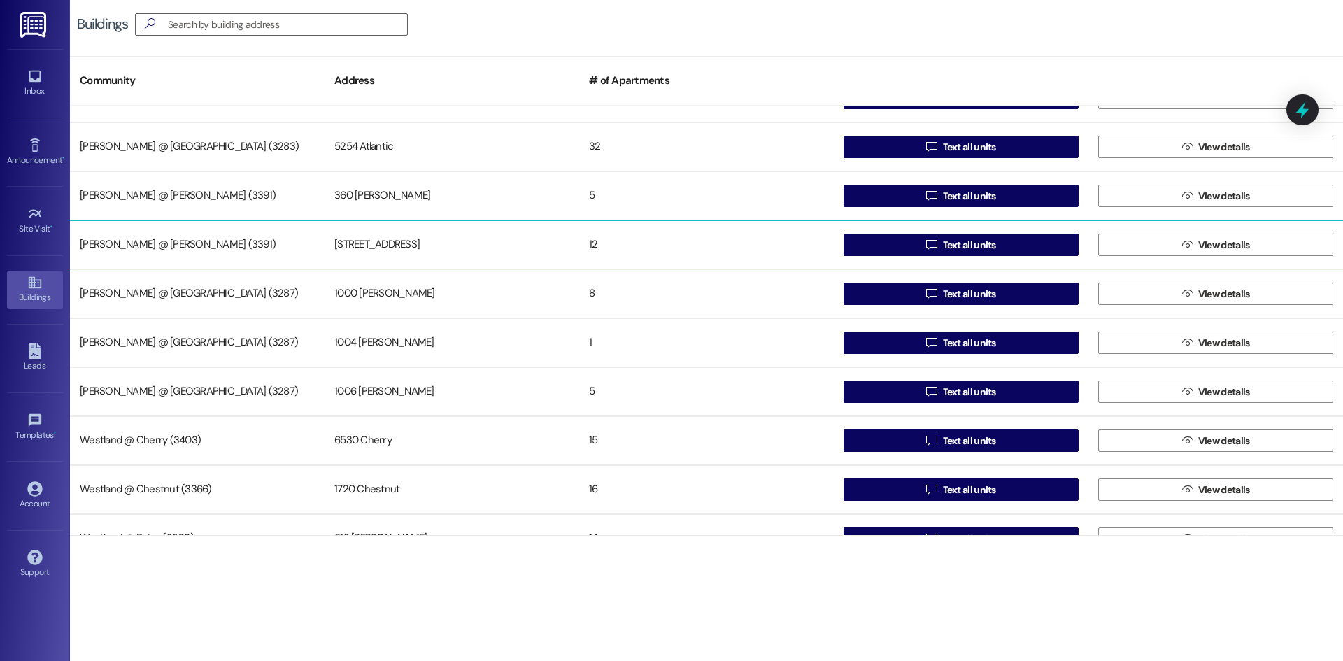
click at [1338, 228] on div "Westland @ Bixby (3391) 4110 Long Beach 12  Text all units  View details" at bounding box center [706, 244] width 1273 height 49
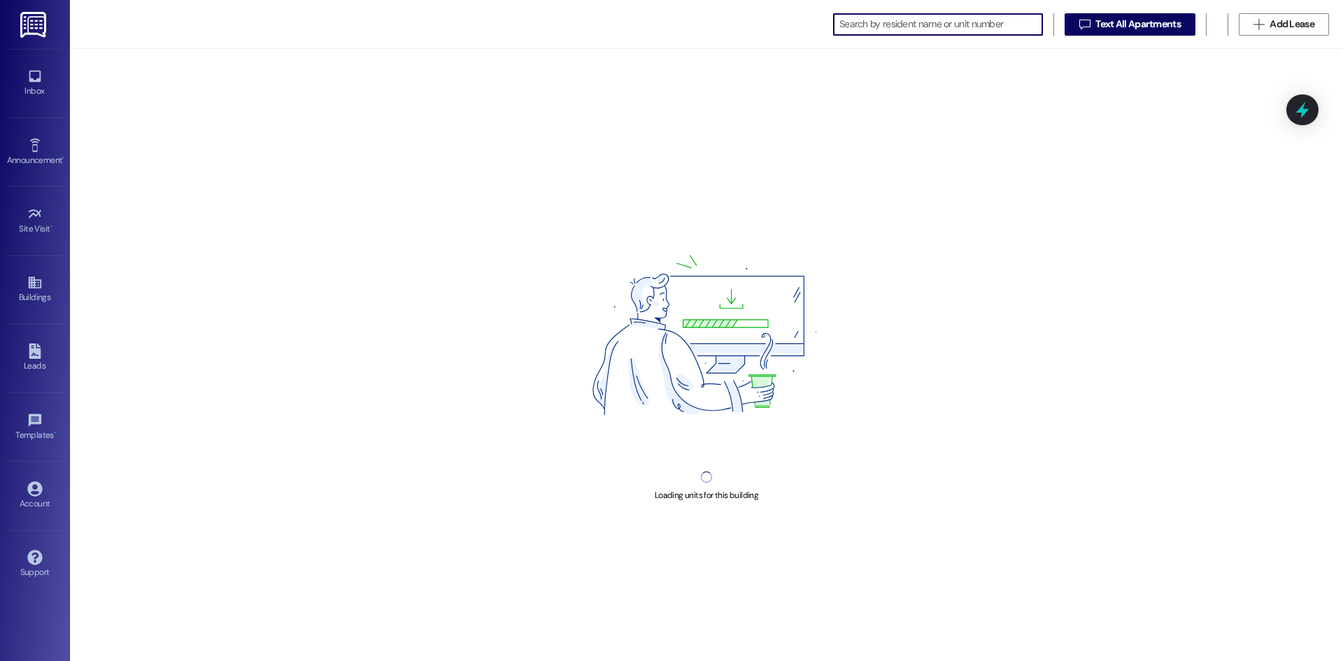
click at [1338, 232] on div "Loading units for this building" at bounding box center [706, 355] width 1273 height 612
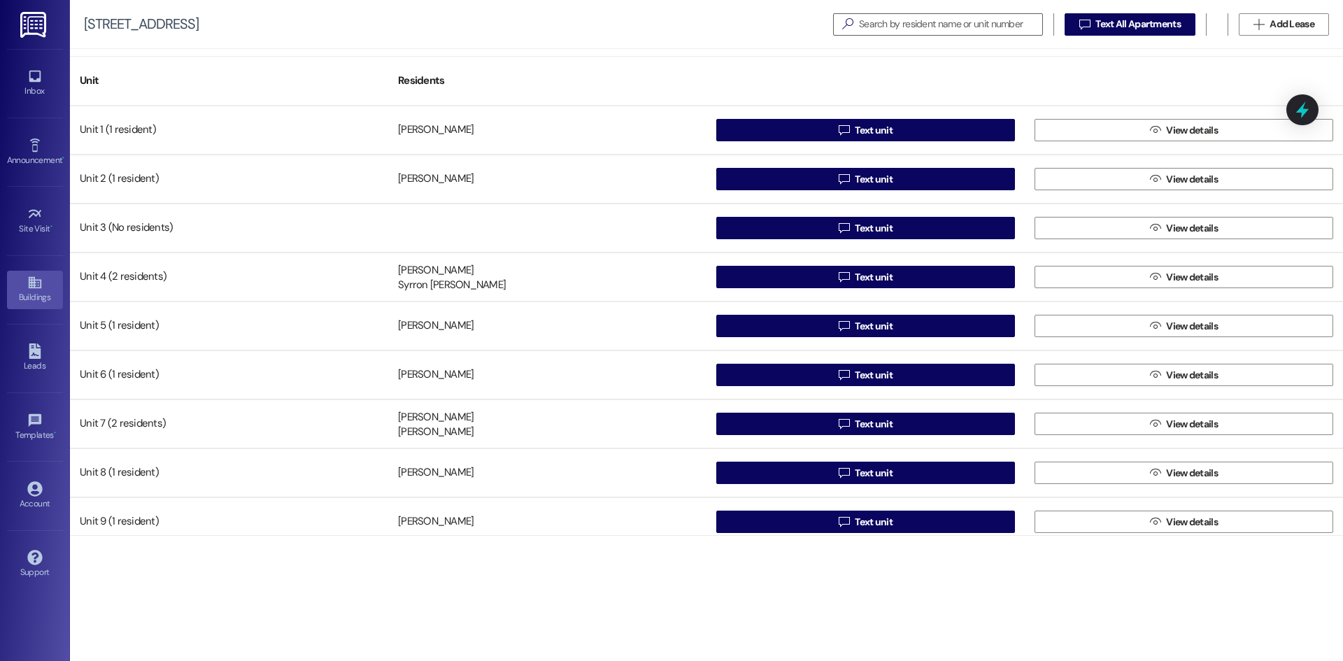
click at [36, 304] on div "Buildings" at bounding box center [35, 297] width 70 height 14
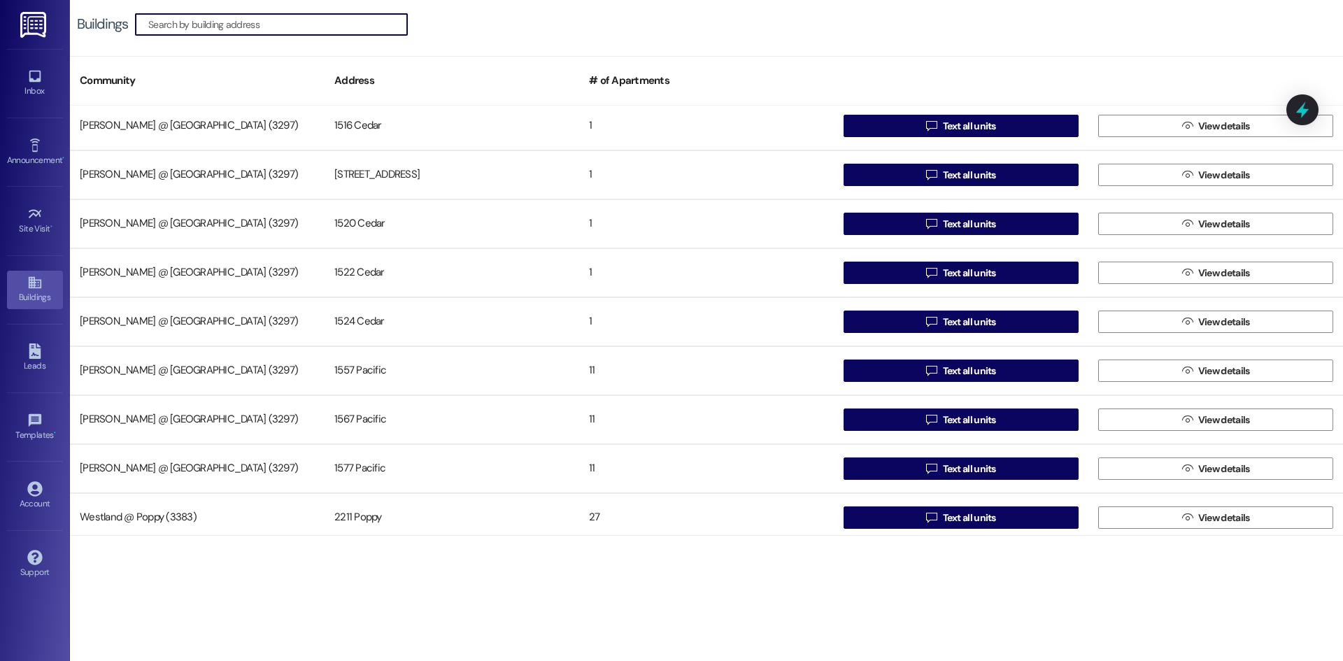
scroll to position [1627, 0]
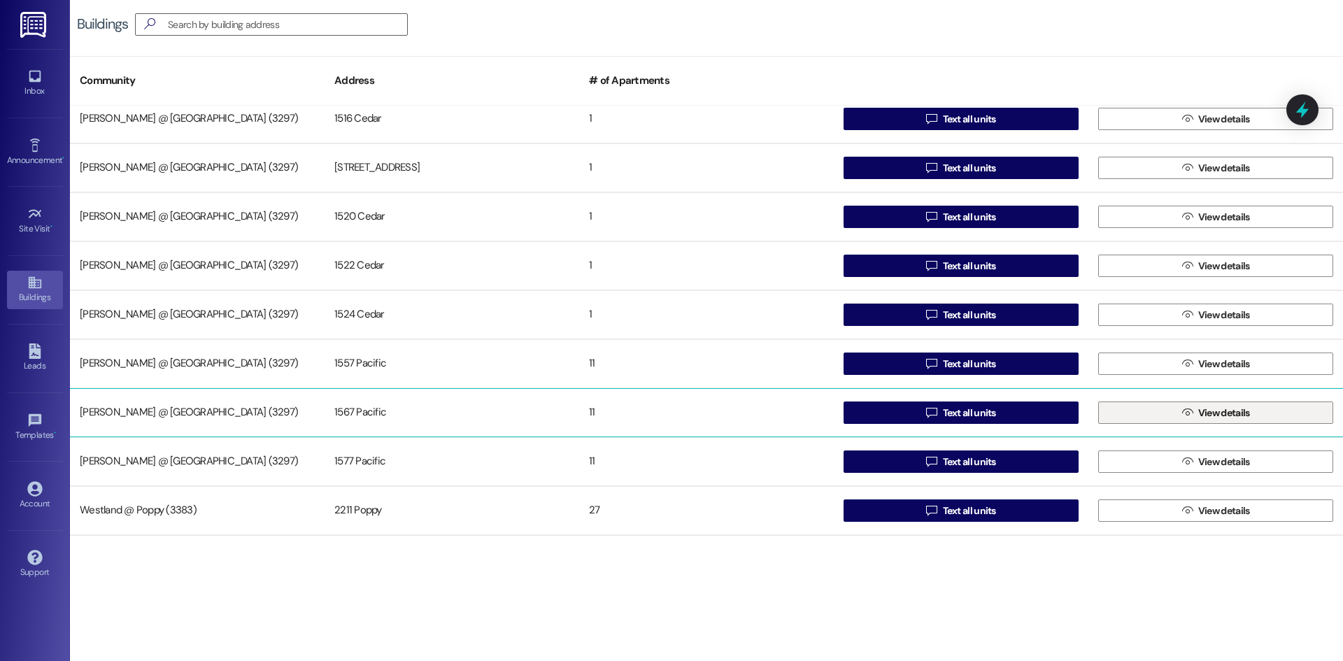
click at [1154, 416] on button " View details" at bounding box center [1215, 413] width 235 height 22
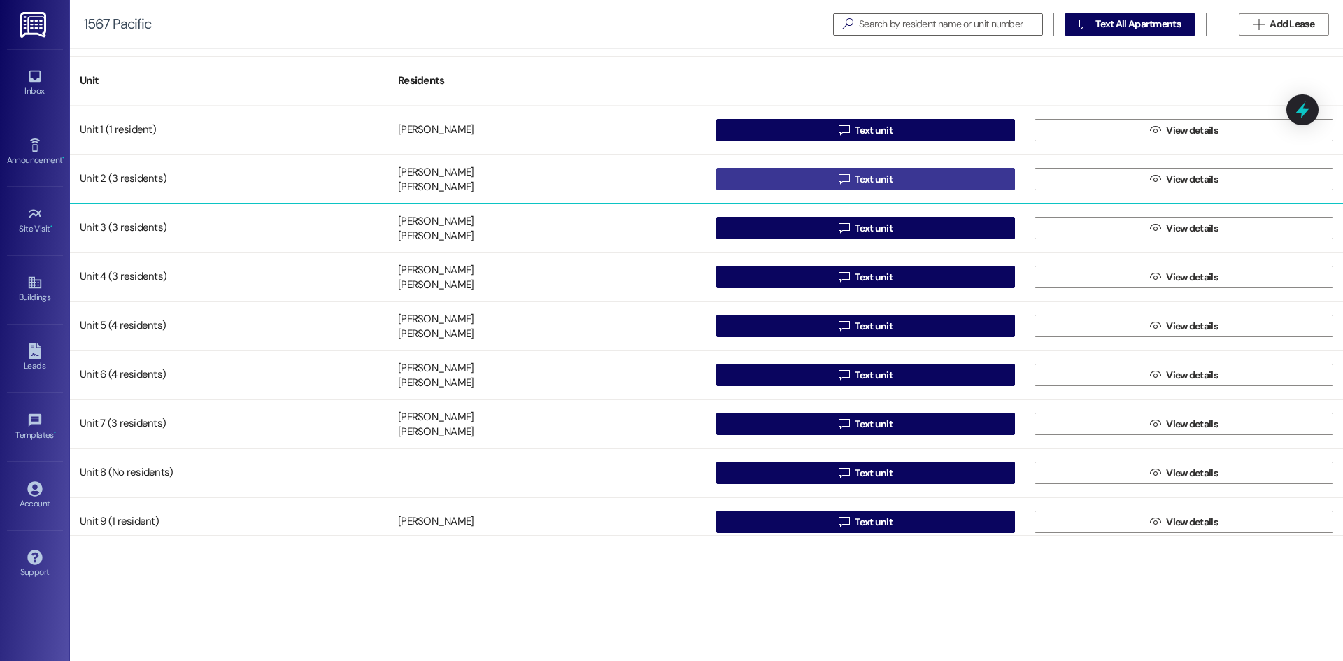
click at [773, 176] on button " Text unit" at bounding box center [865, 179] width 299 height 22
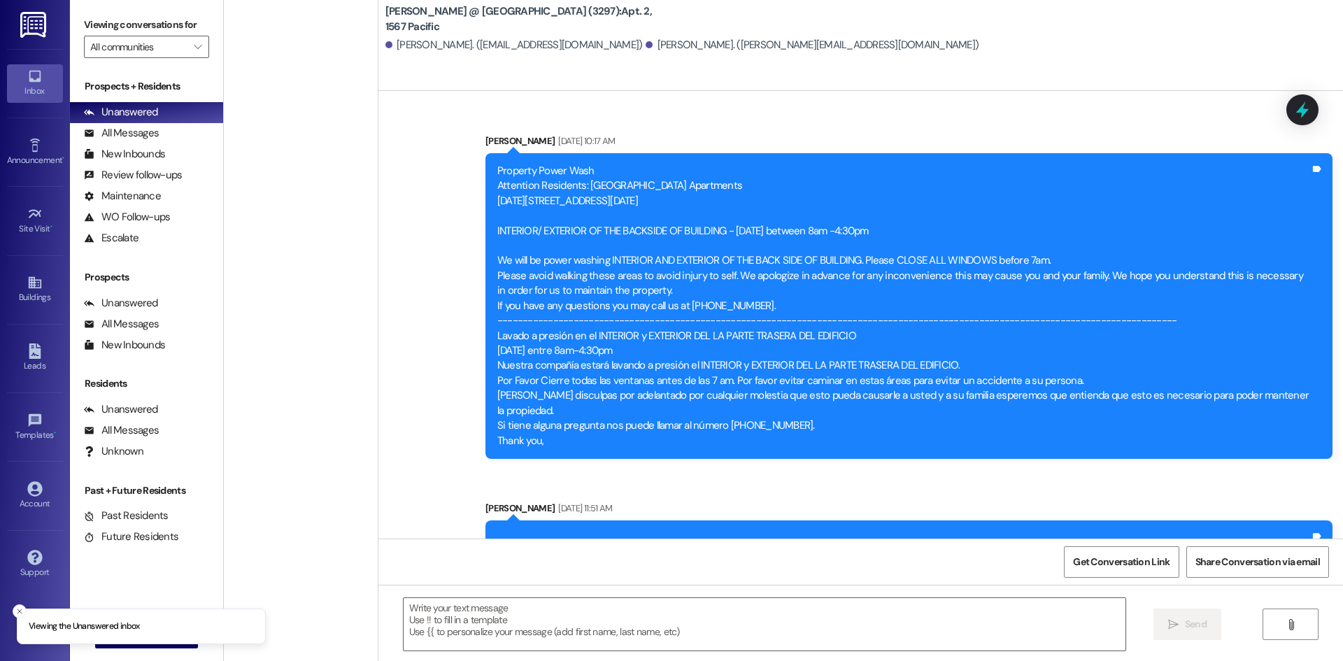
scroll to position [25939, 0]
